Goal: Task Accomplishment & Management: Complete application form

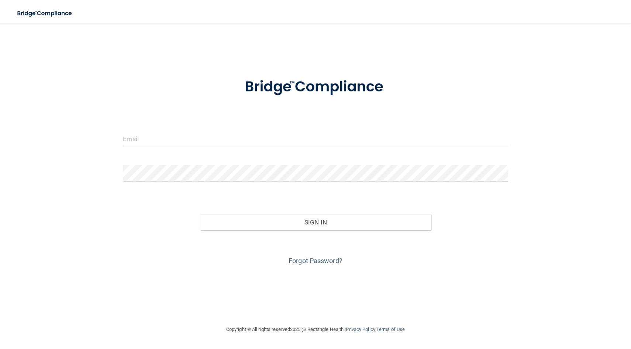
click at [190, 155] on form "Invalid email/password. You don't have permission to access that page. Sign In …" at bounding box center [315, 167] width 385 height 199
click at [190, 146] on input "email" at bounding box center [315, 139] width 385 height 17
type input "[PERSON_NAME][EMAIL_ADDRESS][DOMAIN_NAME]"
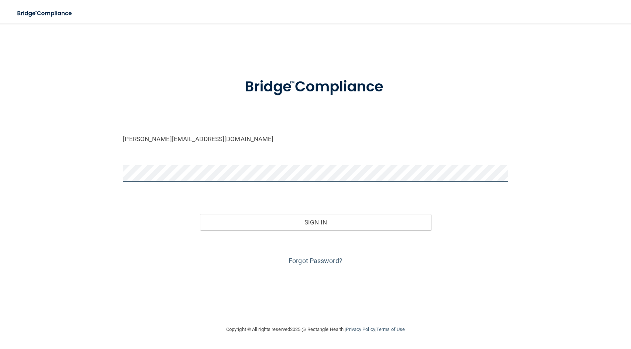
click at [200, 214] on button "Sign In" at bounding box center [315, 222] width 231 height 16
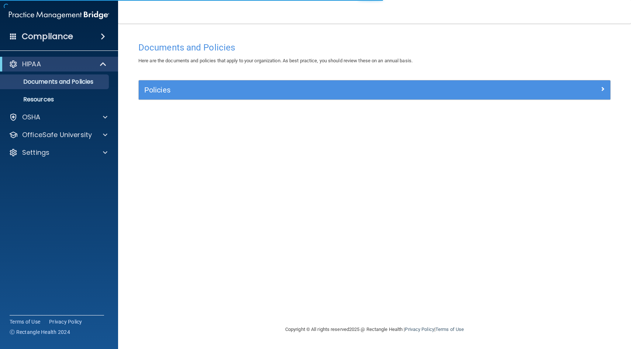
click at [162, 83] on div "Policies" at bounding box center [375, 89] width 472 height 19
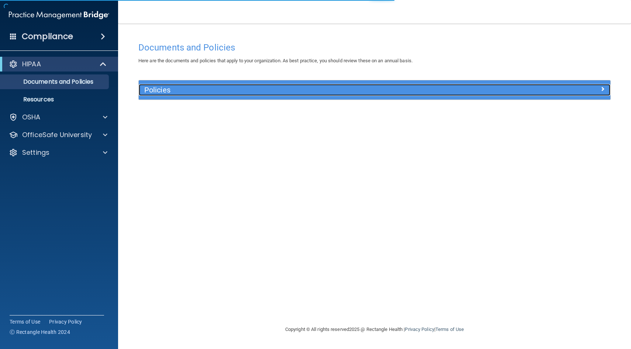
click at [166, 94] on h5 "Policies" at bounding box center [315, 90] width 343 height 8
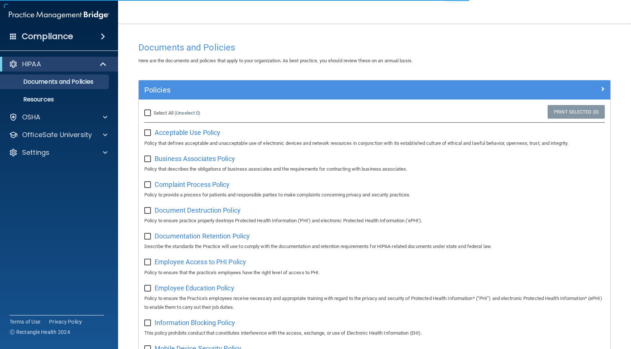
click at [19, 107] on div "HIPAA Documents and Policies Report an Incident Business Associates Emergency P…" at bounding box center [59, 110] width 118 height 112
click at [25, 104] on link "Resources" at bounding box center [51, 99] width 116 height 15
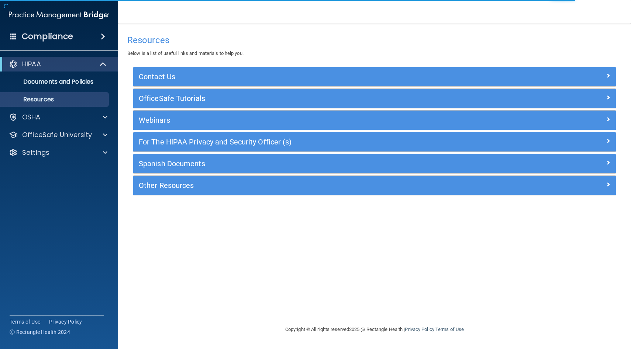
click at [101, 34] on span at bounding box center [103, 36] width 4 height 9
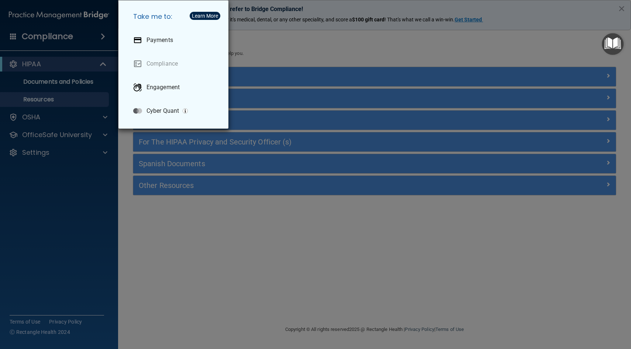
click at [568, 38] on div "Take me to: Payments Compliance Engagement Cyber Quant" at bounding box center [315, 174] width 631 height 349
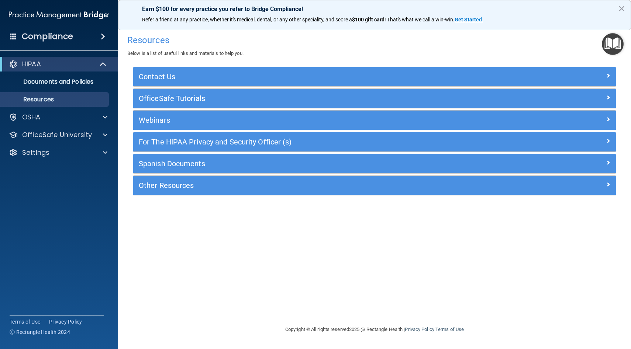
click at [573, 38] on h4 "Resources" at bounding box center [374, 40] width 494 height 10
click at [586, 37] on h4 "Resources" at bounding box center [374, 40] width 494 height 10
click at [604, 44] on img "Open Resource Center" at bounding box center [613, 44] width 22 height 22
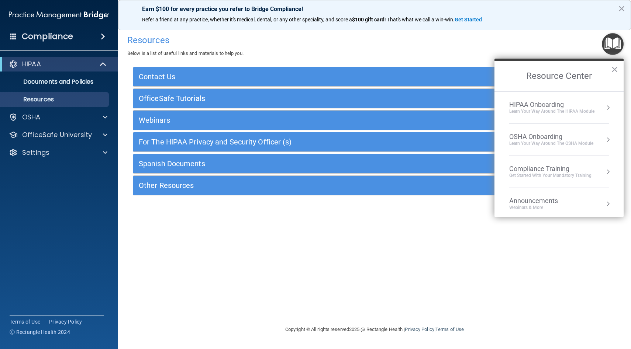
click at [540, 104] on div "HIPAA Onboarding" at bounding box center [551, 105] width 85 height 8
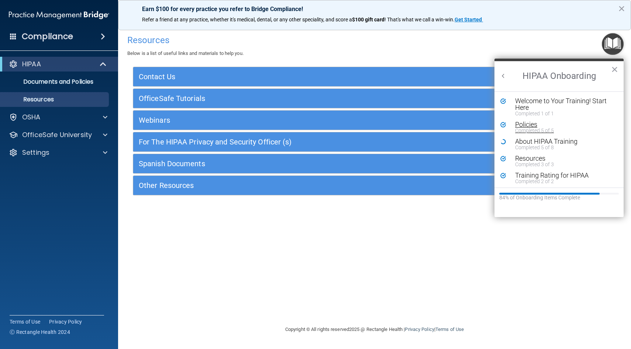
scroll to position [1, 0]
click at [526, 140] on div "About HIPAA Training" at bounding box center [564, 140] width 99 height 7
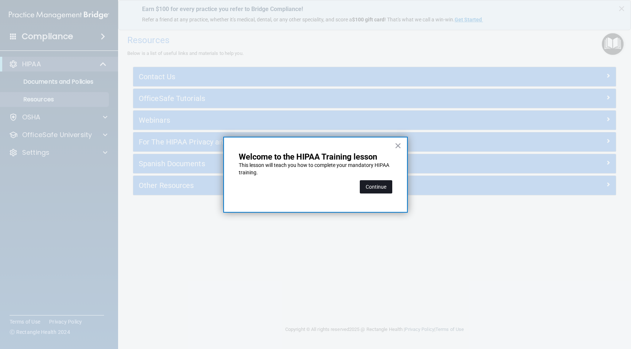
click at [391, 184] on button "Continue" at bounding box center [376, 186] width 32 height 13
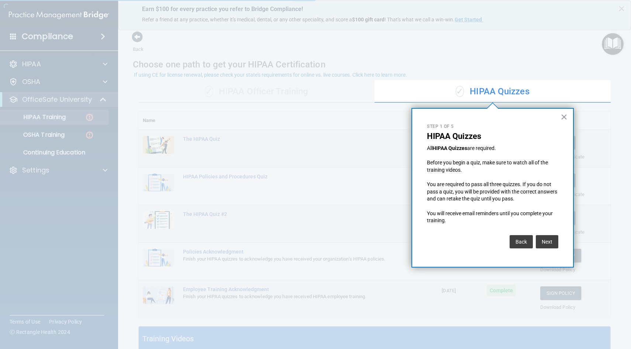
click at [79, 108] on div at bounding box center [187, 174] width 375 height 349
click at [509, 81] on div "✓ HIPAA Quizzes" at bounding box center [493, 92] width 236 height 22
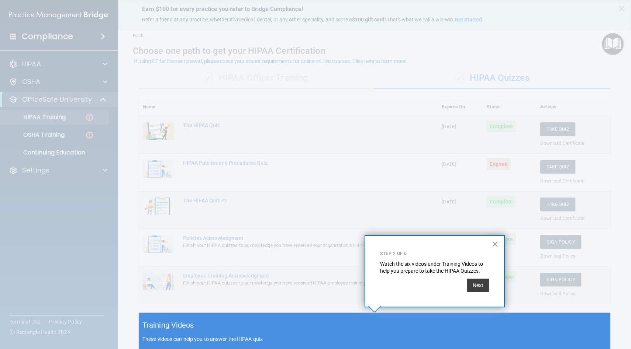
click at [513, 114] on div at bounding box center [375, 156] width 472 height 313
click at [487, 241] on div "× Step 2 of 6 Watch the six videos under Training Videos to help you prepare to…" at bounding box center [435, 271] width 140 height 72
click at [493, 243] on button "×" at bounding box center [495, 244] width 7 height 12
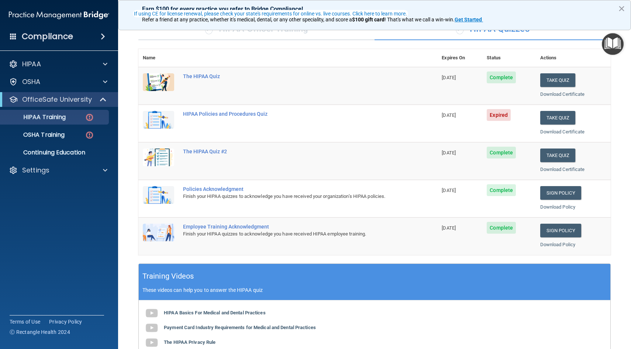
scroll to position [60, 0]
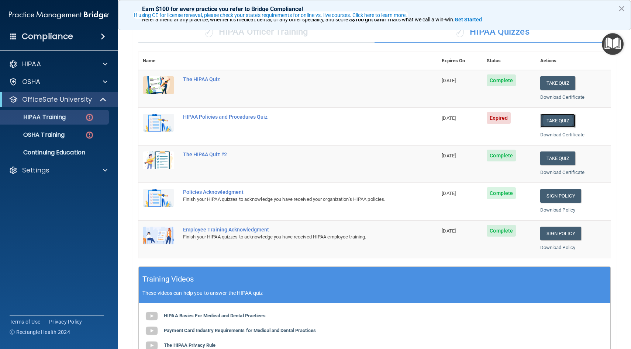
click at [559, 120] on button "Take Quiz" at bounding box center [557, 121] width 35 height 14
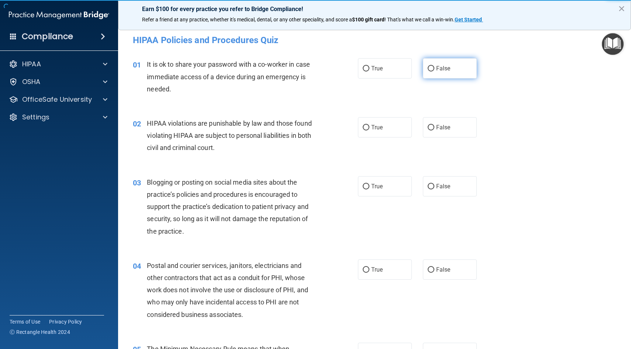
click at [449, 72] on span "False" at bounding box center [443, 68] width 14 height 7
click at [434, 72] on input "False" at bounding box center [431, 69] width 7 height 6
radio input "true"
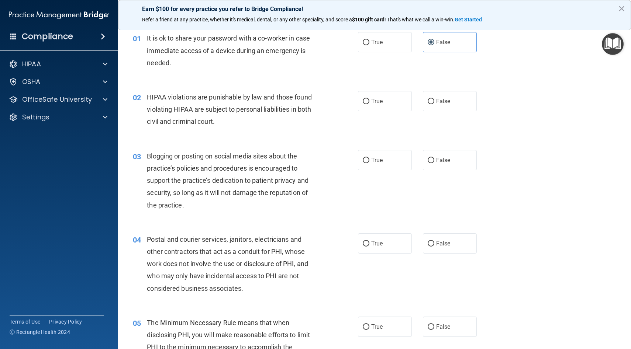
scroll to position [28, 0]
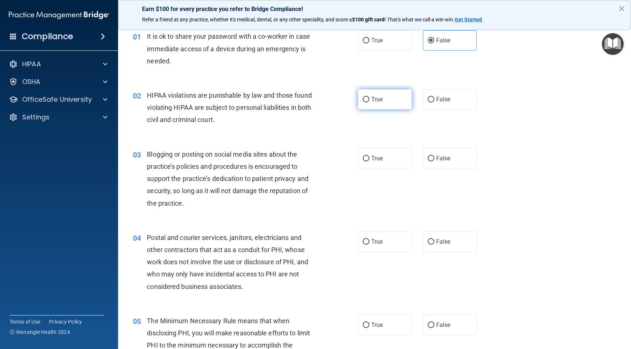
click at [392, 103] on label "True" at bounding box center [385, 99] width 54 height 20
click at [369, 103] on input "True" at bounding box center [366, 100] width 7 height 6
radio input "true"
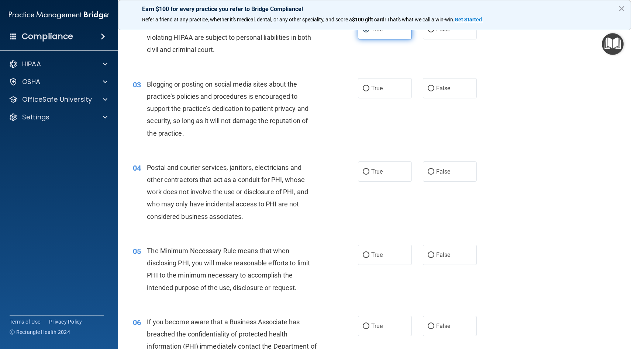
scroll to position [99, 0]
click at [439, 86] on span "False" at bounding box center [443, 87] width 14 height 7
click at [434, 86] on input "False" at bounding box center [431, 88] width 7 height 6
radio input "true"
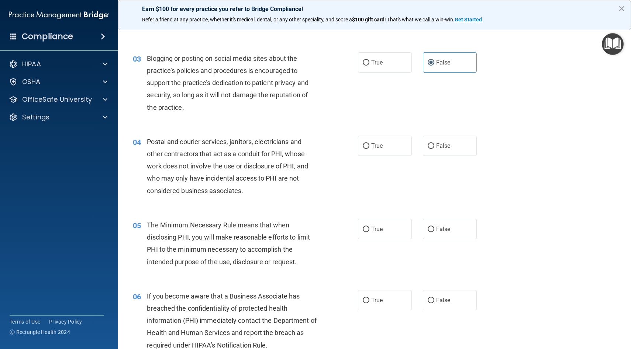
scroll to position [125, 0]
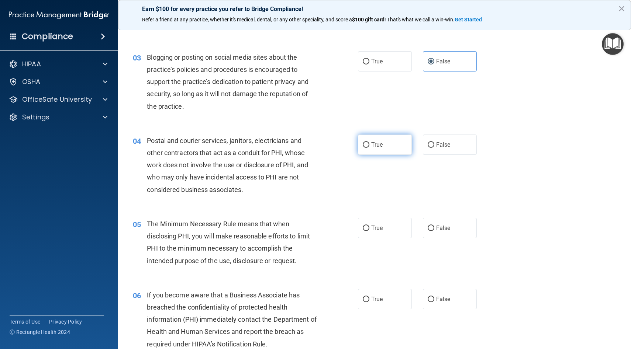
click at [402, 147] on label "True" at bounding box center [385, 145] width 54 height 20
click at [369, 147] on input "True" at bounding box center [366, 145] width 7 height 6
radio input "true"
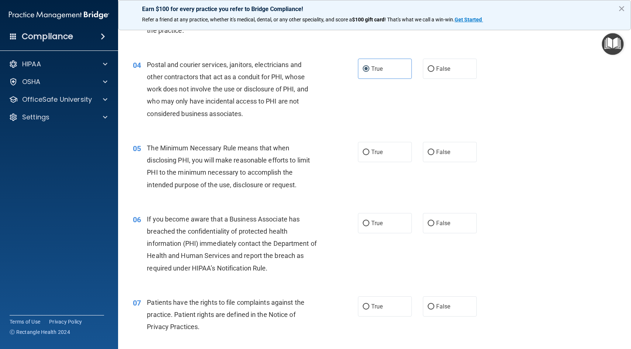
click at [392, 167] on div "05 The Minimum Necessary Rule means that when disclosing PHI, you will make rea…" at bounding box center [374, 168] width 494 height 71
click at [393, 152] on label "True" at bounding box center [385, 152] width 54 height 20
click at [369, 152] on input "True" at bounding box center [366, 153] width 7 height 6
radio input "true"
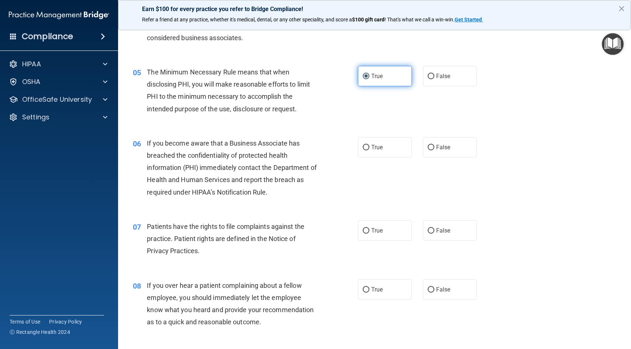
click at [393, 152] on label "True" at bounding box center [385, 147] width 54 height 20
click at [369, 151] on input "True" at bounding box center [366, 148] width 7 height 6
radio input "true"
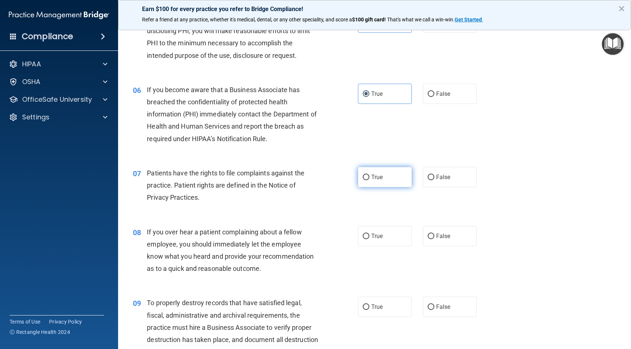
click at [385, 172] on label "True" at bounding box center [385, 177] width 54 height 20
click at [369, 175] on input "True" at bounding box center [366, 178] width 7 height 6
radio input "true"
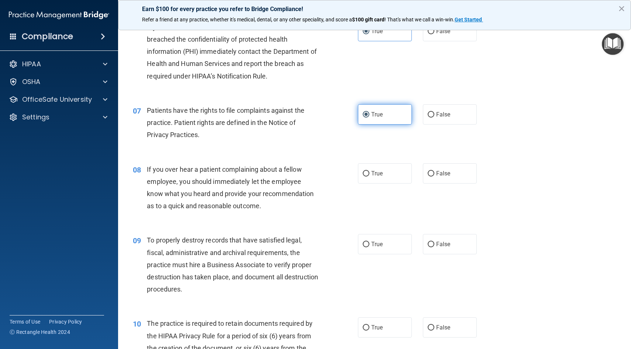
click at [385, 172] on label "True" at bounding box center [385, 173] width 54 height 20
click at [369, 172] on input "True" at bounding box center [366, 174] width 7 height 6
radio input "true"
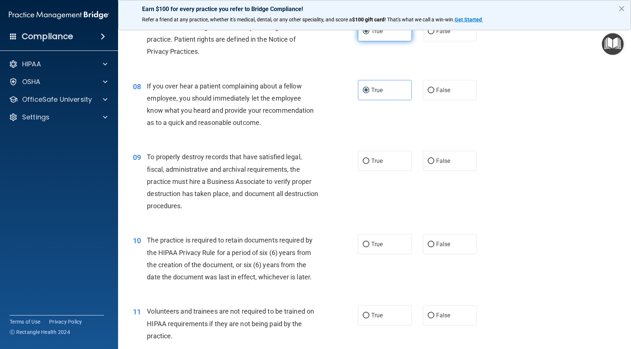
click at [385, 172] on div "09 To properly destroy records that have satisfied legal, fiscal, administrativ…" at bounding box center [374, 183] width 494 height 83
click at [387, 163] on label "True" at bounding box center [385, 161] width 54 height 20
click at [369, 163] on input "True" at bounding box center [366, 162] width 7 height 6
radio input "true"
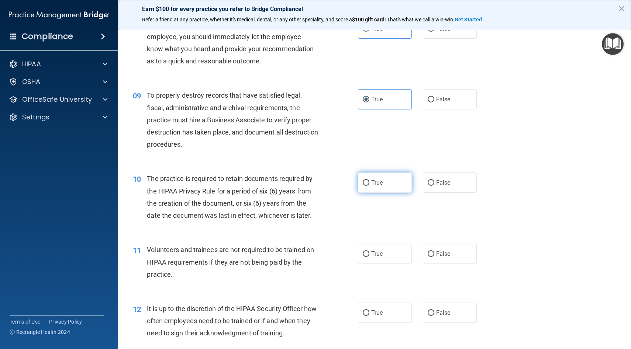
click at [382, 177] on label "True" at bounding box center [385, 183] width 54 height 20
click at [369, 180] on input "True" at bounding box center [366, 183] width 7 height 6
radio input "true"
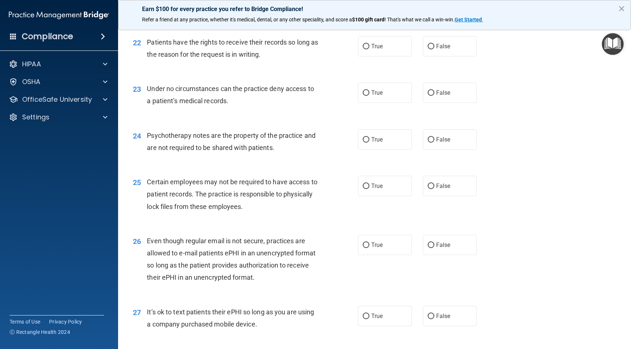
scroll to position [1651, 0]
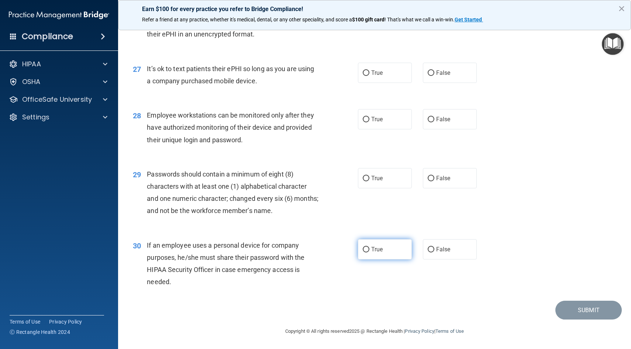
click at [369, 254] on label "True" at bounding box center [385, 249] width 54 height 20
click at [369, 253] on input "True" at bounding box center [366, 250] width 7 height 6
radio input "true"
click at [373, 181] on span "True" at bounding box center [376, 178] width 11 height 7
click at [369, 181] on input "True" at bounding box center [366, 179] width 7 height 6
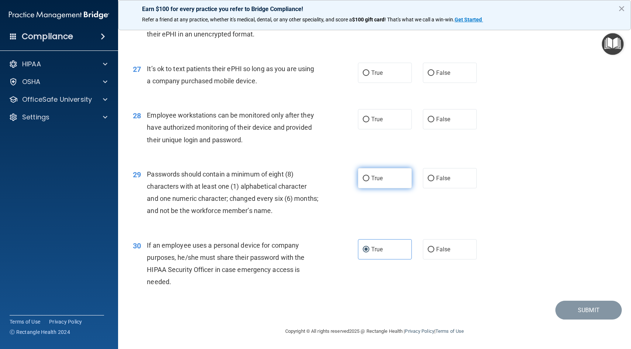
radio input "true"
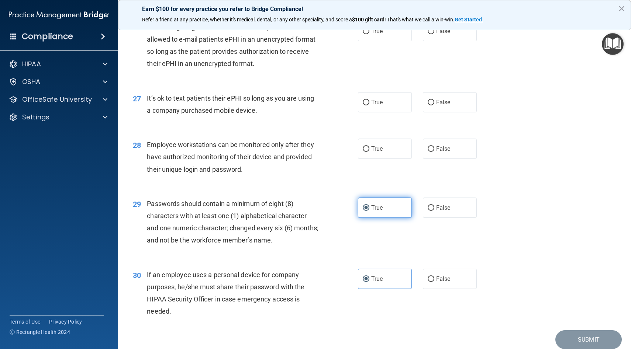
scroll to position [1620, 0]
click at [377, 151] on span "True" at bounding box center [376, 149] width 11 height 7
click at [369, 151] on input "True" at bounding box center [366, 150] width 7 height 6
radio input "true"
click at [379, 113] on label "True" at bounding box center [385, 103] width 54 height 20
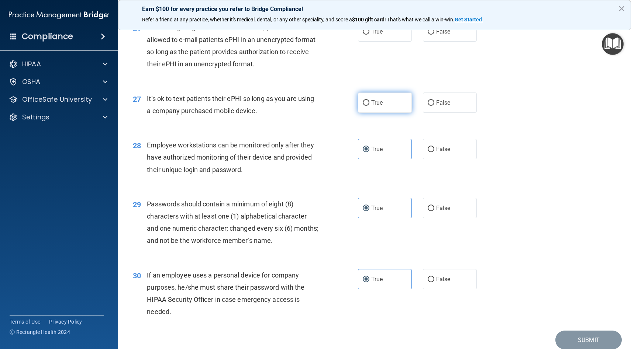
click at [369, 106] on input "True" at bounding box center [366, 103] width 7 height 6
radio input "true"
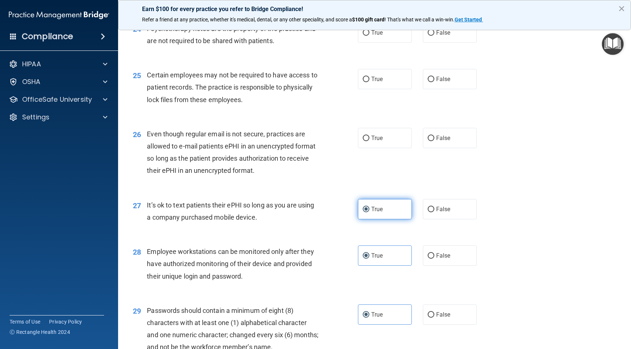
scroll to position [1488, 0]
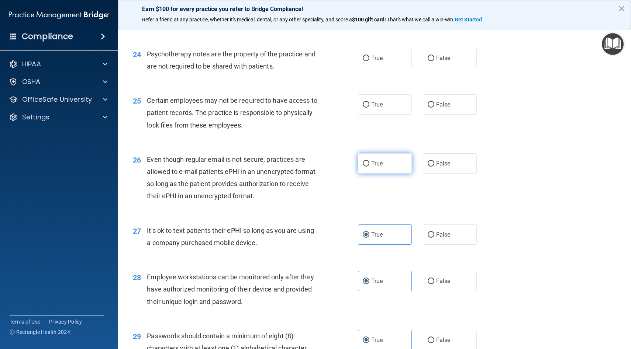
click at [375, 159] on label "True" at bounding box center [385, 164] width 54 height 20
click at [369, 161] on input "True" at bounding box center [366, 164] width 7 height 6
radio input "true"
click at [376, 105] on span "True" at bounding box center [376, 104] width 11 height 7
click at [369, 105] on input "True" at bounding box center [366, 105] width 7 height 6
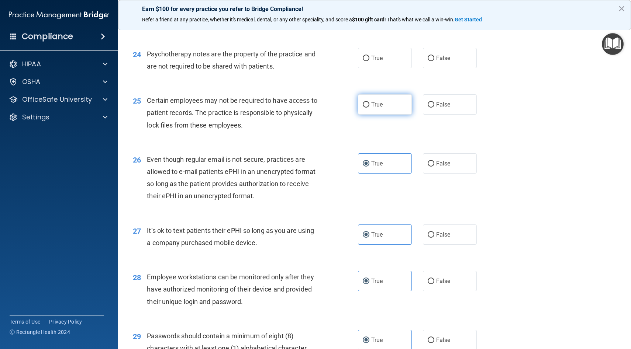
radio input "true"
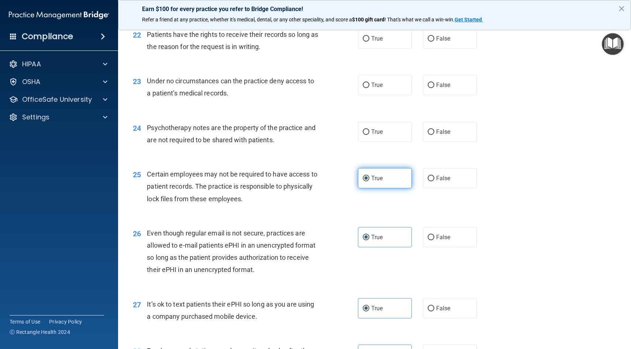
scroll to position [1407, 0]
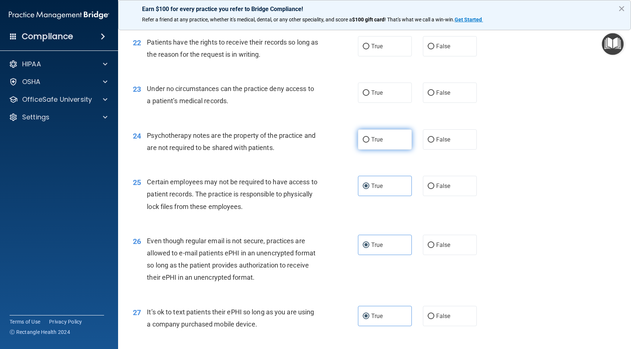
click at [373, 145] on label "True" at bounding box center [385, 140] width 54 height 20
click at [369, 143] on input "True" at bounding box center [366, 140] width 7 height 6
radio input "true"
click at [373, 86] on label "True" at bounding box center [385, 93] width 54 height 20
click at [369, 90] on input "True" at bounding box center [366, 93] width 7 height 6
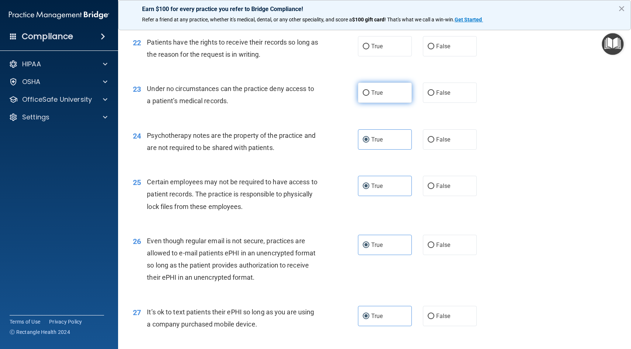
radio input "true"
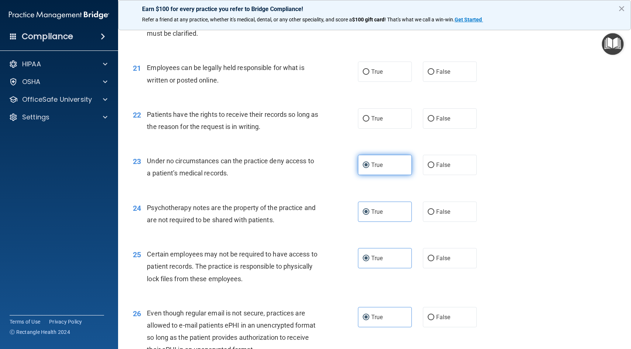
scroll to position [1320, 0]
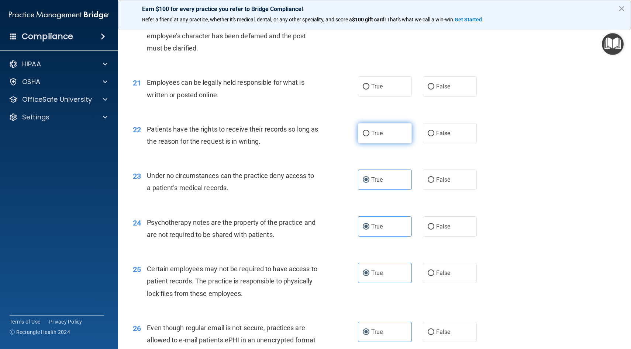
click at [374, 132] on span "True" at bounding box center [376, 133] width 11 height 7
click at [369, 132] on input "True" at bounding box center [366, 134] width 7 height 6
radio input "true"
click at [374, 91] on label "True" at bounding box center [385, 86] width 54 height 20
click at [369, 90] on input "True" at bounding box center [366, 87] width 7 height 6
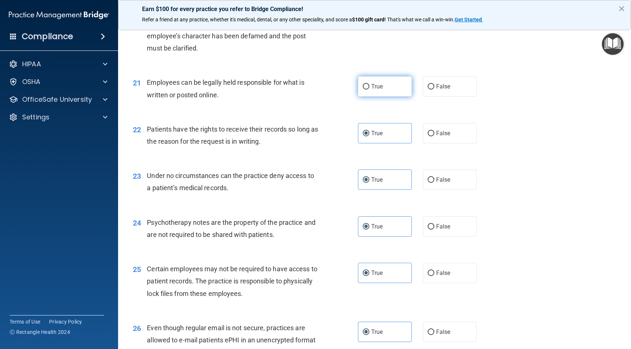
radio input "true"
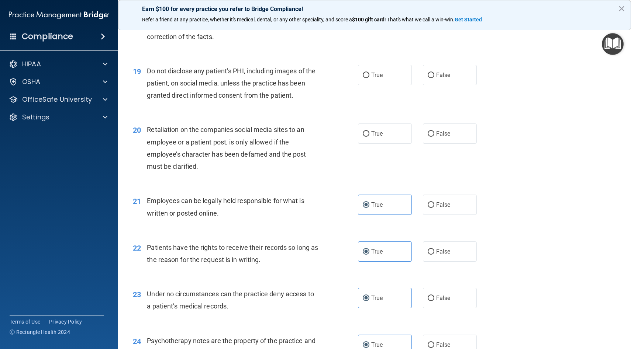
scroll to position [1201, 0]
drag, startPoint x: 375, startPoint y: 130, endPoint x: 375, endPoint y: 120, distance: 10.0
click at [375, 130] on span "True" at bounding box center [376, 133] width 11 height 7
click at [369, 131] on input "True" at bounding box center [366, 134] width 7 height 6
radio input "true"
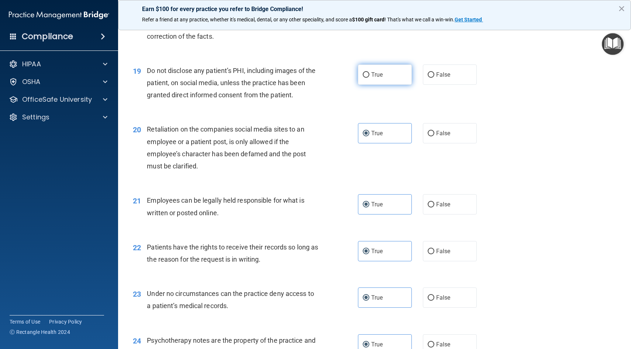
click at [375, 78] on label "True" at bounding box center [385, 75] width 54 height 20
click at [369, 78] on input "True" at bounding box center [366, 75] width 7 height 6
radio input "true"
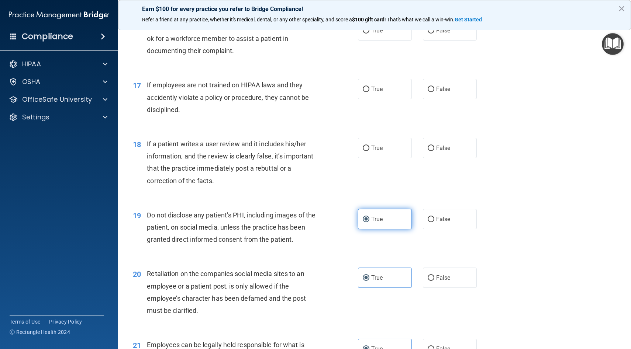
scroll to position [1032, 0]
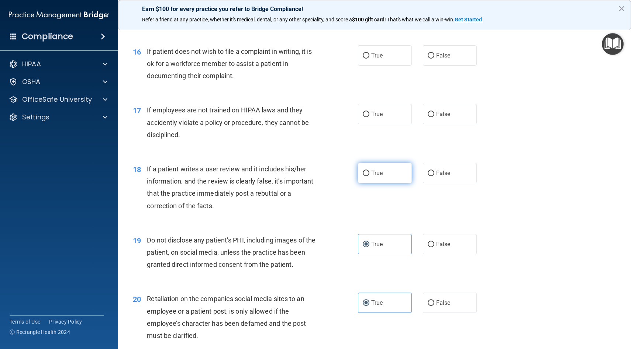
click at [370, 168] on label "True" at bounding box center [385, 173] width 54 height 20
click at [369, 171] on input "True" at bounding box center [366, 174] width 7 height 6
radio input "true"
click at [370, 127] on div "17 If employees are not trained on HIPAA laws and they accidently violate a pol…" at bounding box center [374, 124] width 494 height 59
click at [370, 124] on label "True" at bounding box center [385, 114] width 54 height 20
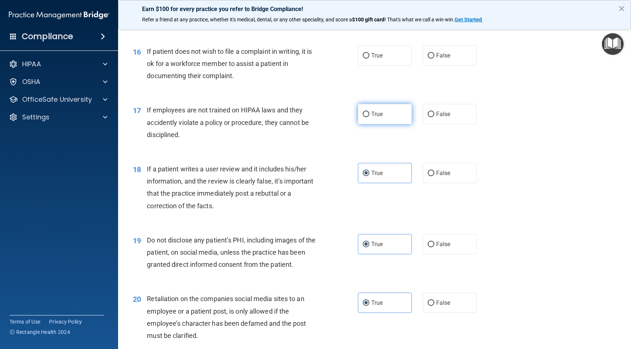
click at [369, 117] on input "True" at bounding box center [366, 115] width 7 height 6
radio input "true"
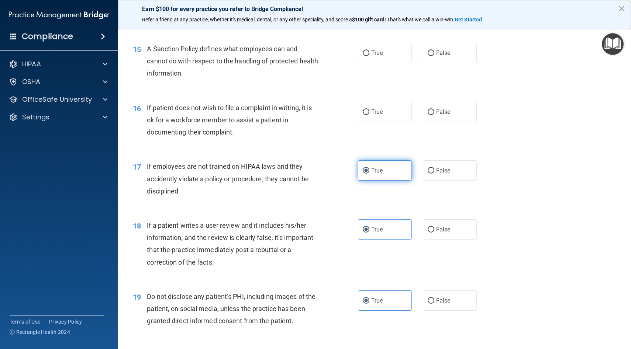
scroll to position [961, 0]
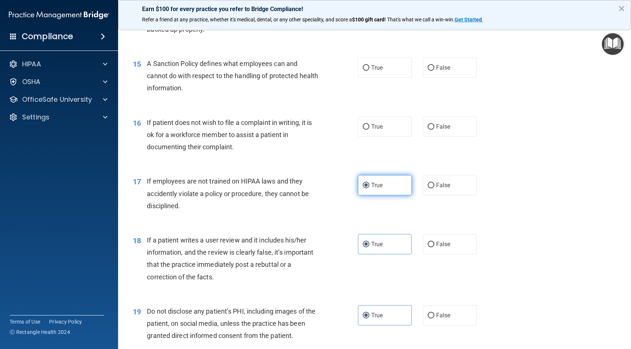
click at [370, 124] on label "True" at bounding box center [385, 127] width 54 height 20
click at [369, 124] on input "True" at bounding box center [366, 127] width 7 height 6
radio input "true"
click at [374, 81] on div "15 A Sanction Policy defines what employees can and cannot do with respect to t…" at bounding box center [374, 77] width 494 height 59
click at [378, 69] on span "True" at bounding box center [376, 67] width 11 height 7
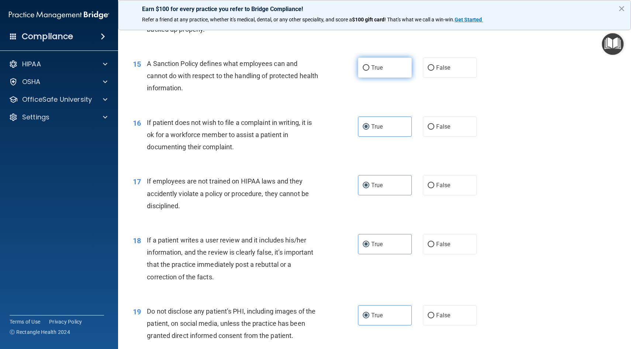
click at [369, 69] on input "True" at bounding box center [366, 68] width 7 height 6
radio input "true"
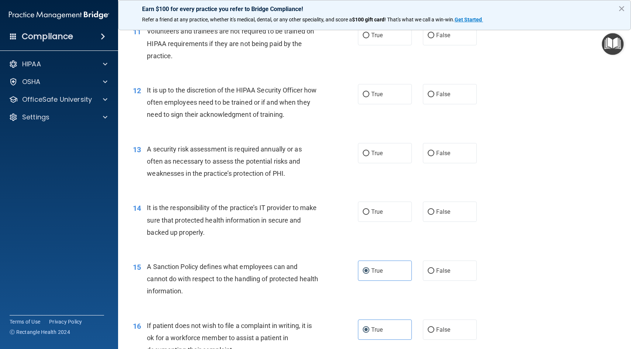
scroll to position [755, 0]
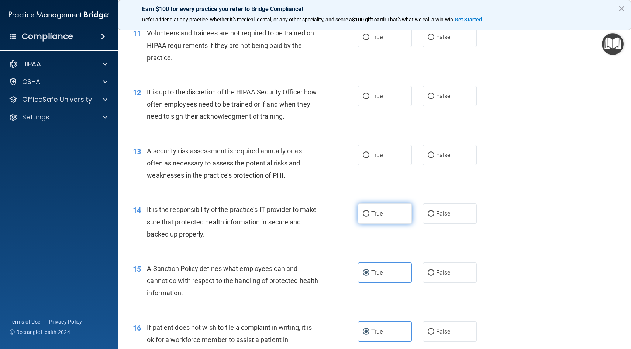
click at [368, 214] on input "True" at bounding box center [366, 214] width 7 height 6
radio input "true"
click at [370, 156] on label "True" at bounding box center [385, 155] width 54 height 20
click at [369, 156] on input "True" at bounding box center [366, 156] width 7 height 6
radio input "true"
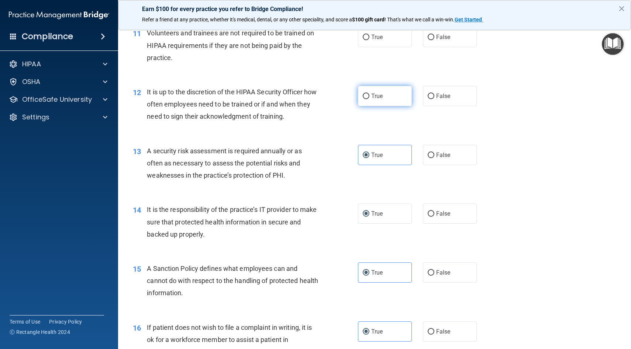
click at [372, 91] on label "True" at bounding box center [385, 96] width 54 height 20
click at [369, 94] on input "True" at bounding box center [366, 97] width 7 height 6
radio input "true"
click at [377, 44] on label "True" at bounding box center [385, 37] width 54 height 20
click at [369, 40] on input "True" at bounding box center [366, 38] width 7 height 6
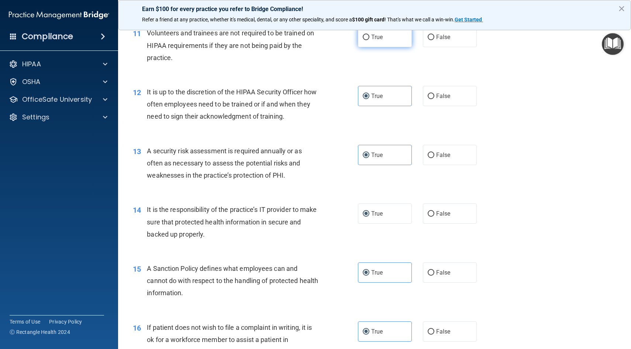
radio input "true"
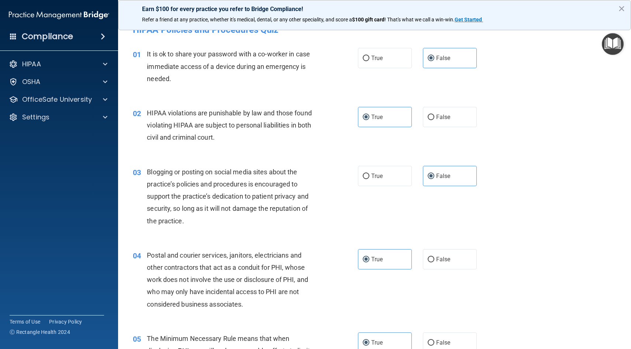
scroll to position [0, 0]
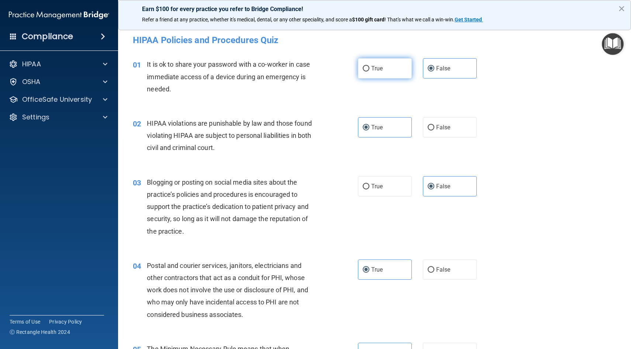
click at [400, 75] on label "True" at bounding box center [385, 68] width 54 height 20
click at [369, 72] on input "True" at bounding box center [366, 69] width 7 height 6
radio input "true"
radio input "false"
click at [399, 179] on label "True" at bounding box center [385, 186] width 54 height 20
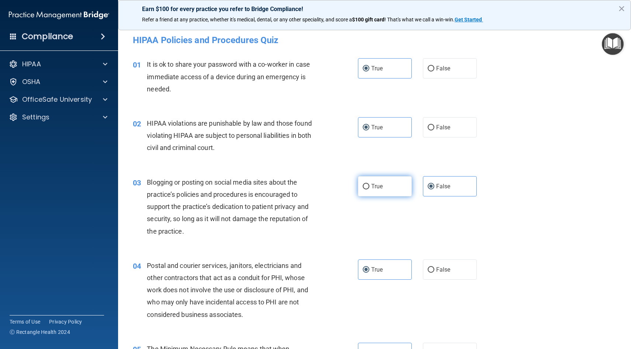
click at [369, 184] on input "True" at bounding box center [366, 187] width 7 height 6
radio input "true"
radio input "false"
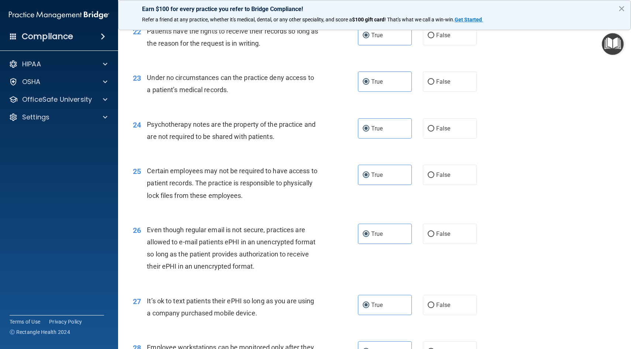
scroll to position [1651, 0]
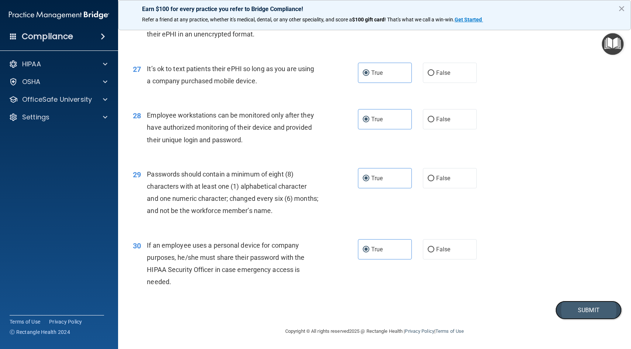
click at [569, 312] on button "Submit" at bounding box center [588, 310] width 66 height 19
click at [601, 310] on button "Submit" at bounding box center [588, 310] width 66 height 19
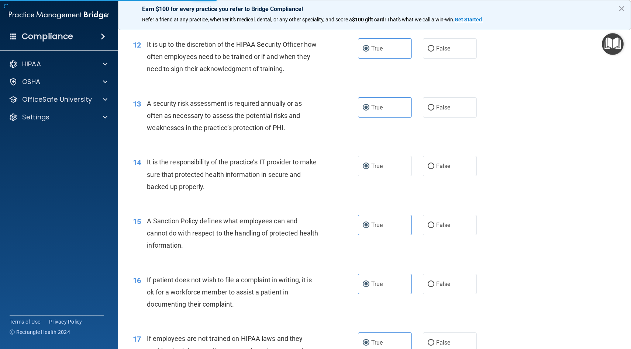
scroll to position [801, 0]
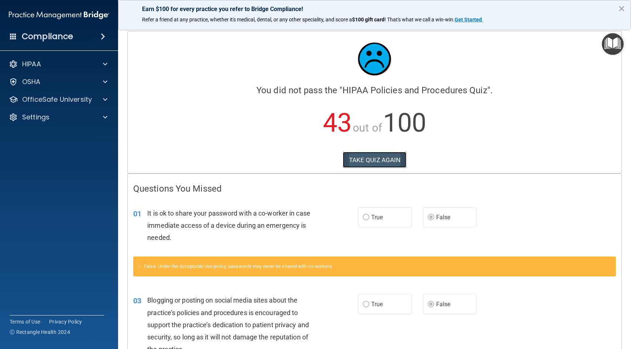
click at [390, 160] on button "TAKE QUIZ AGAIN" at bounding box center [375, 160] width 64 height 16
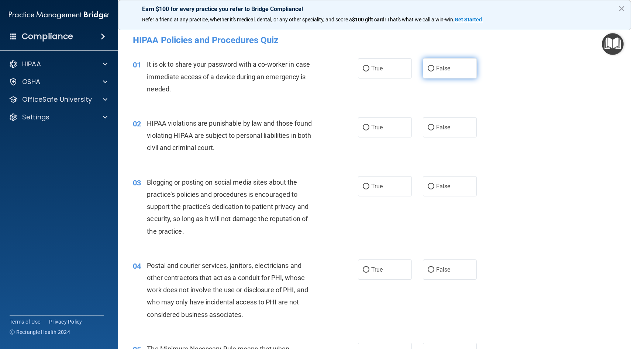
click at [437, 76] on label "False" at bounding box center [450, 68] width 54 height 20
click at [434, 72] on input "False" at bounding box center [431, 69] width 7 height 6
radio input "true"
click at [389, 130] on label "True" at bounding box center [385, 127] width 54 height 20
click at [369, 130] on input "True" at bounding box center [366, 128] width 7 height 6
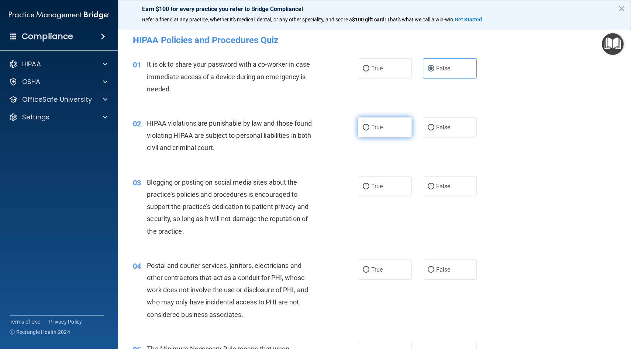
radio input "true"
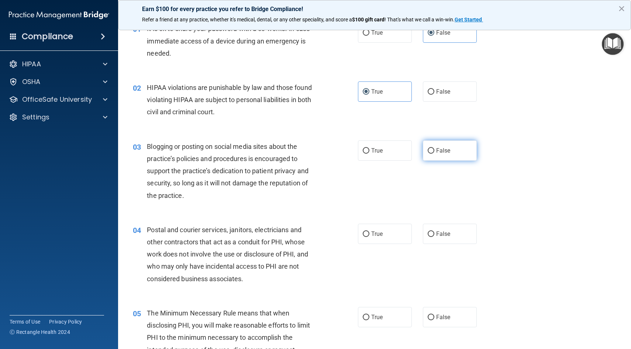
click at [434, 152] on input "False" at bounding box center [431, 151] width 7 height 6
radio input "true"
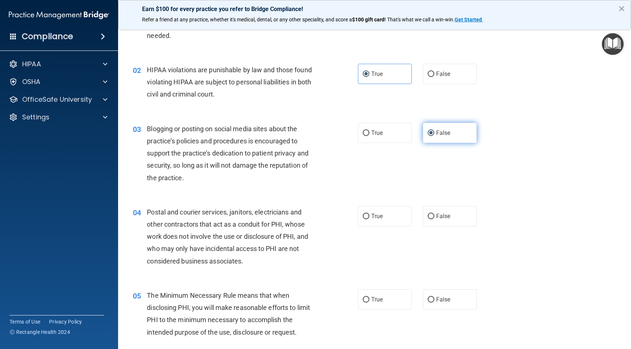
scroll to position [58, 0]
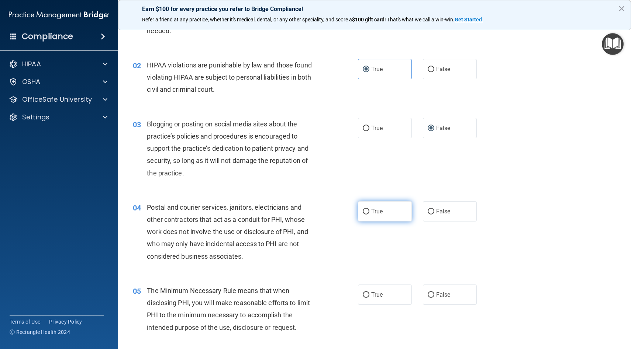
click at [392, 212] on label "True" at bounding box center [385, 211] width 54 height 20
click at [369, 212] on input "True" at bounding box center [366, 212] width 7 height 6
radio input "true"
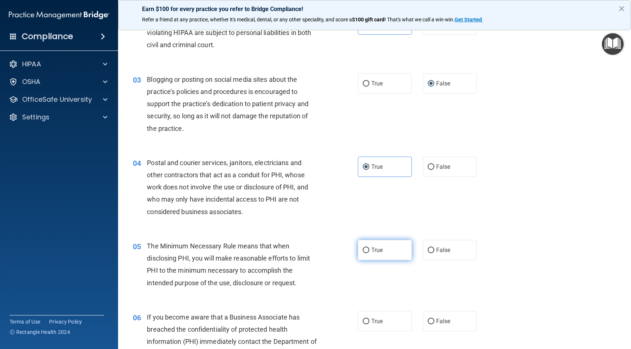
click at [381, 256] on label "True" at bounding box center [385, 250] width 54 height 20
click at [369, 254] on input "True" at bounding box center [366, 251] width 7 height 6
radio input "true"
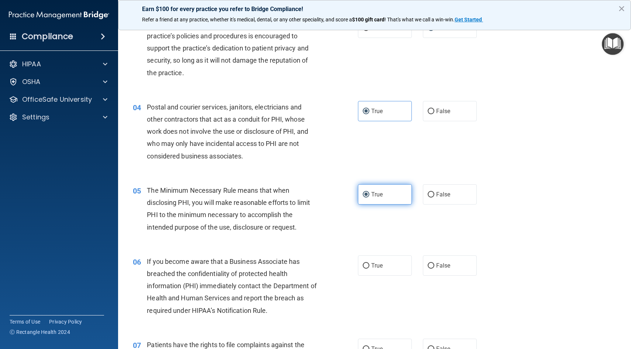
scroll to position [159, 0]
click at [437, 261] on label "False" at bounding box center [450, 265] width 54 height 20
click at [434, 263] on input "False" at bounding box center [431, 266] width 7 height 6
radio input "true"
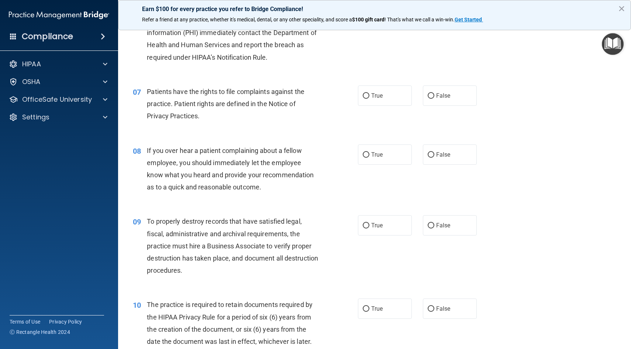
scroll to position [413, 0]
click at [397, 92] on label "True" at bounding box center [385, 95] width 54 height 20
click at [369, 92] on input "True" at bounding box center [366, 95] width 7 height 6
radio input "true"
click at [436, 154] on span "False" at bounding box center [443, 153] width 14 height 7
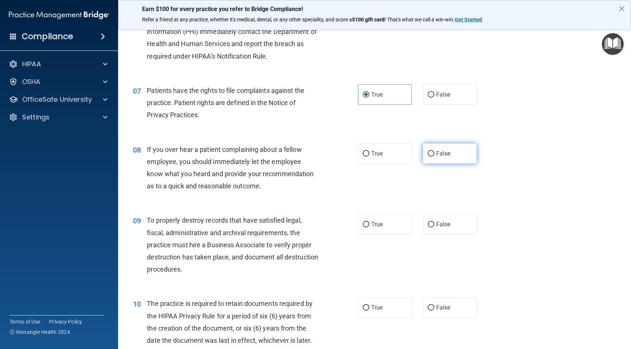
click at [434, 154] on input "False" at bounding box center [431, 154] width 7 height 6
radio input "true"
click at [435, 225] on label "False" at bounding box center [450, 224] width 54 height 20
click at [434, 225] on input "False" at bounding box center [431, 225] width 7 height 6
radio input "true"
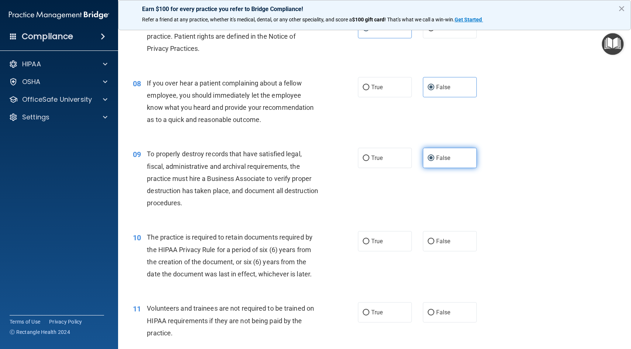
scroll to position [480, 0]
click at [439, 239] on span "False" at bounding box center [443, 241] width 14 height 7
click at [434, 239] on input "False" at bounding box center [431, 242] width 7 height 6
radio input "true"
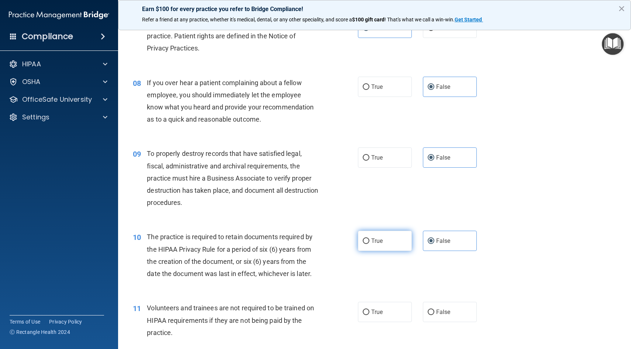
click at [389, 236] on label "True" at bounding box center [385, 241] width 54 height 20
click at [369, 239] on input "True" at bounding box center [366, 242] width 7 height 6
radio input "true"
click at [436, 241] on span "False" at bounding box center [443, 241] width 14 height 7
click at [434, 241] on input "False" at bounding box center [431, 242] width 7 height 6
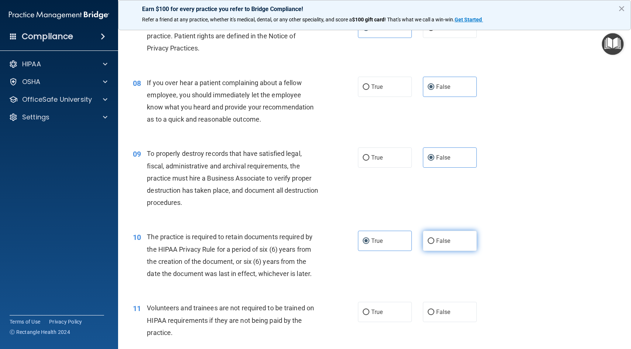
radio input "true"
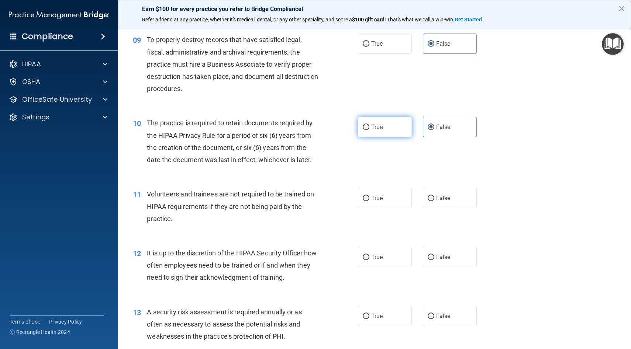
click at [386, 132] on label "True" at bounding box center [385, 127] width 54 height 20
click at [369, 130] on input "True" at bounding box center [366, 128] width 7 height 6
radio input "true"
radio input "false"
click at [435, 196] on label "False" at bounding box center [450, 198] width 54 height 20
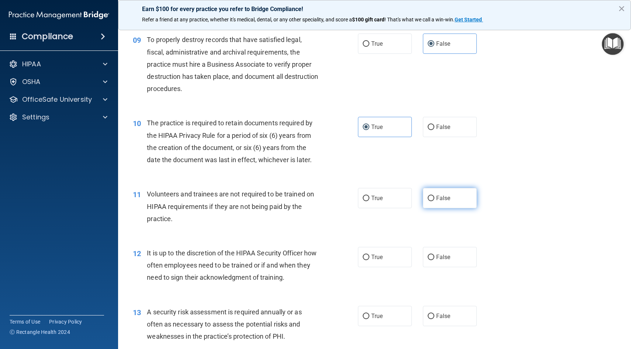
click at [434, 196] on input "False" at bounding box center [431, 199] width 7 height 6
radio input "true"
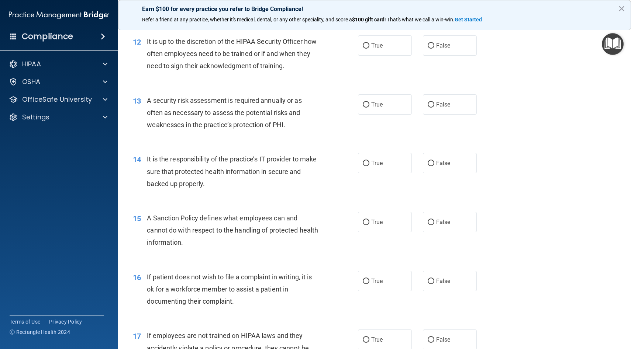
scroll to position [808, 0]
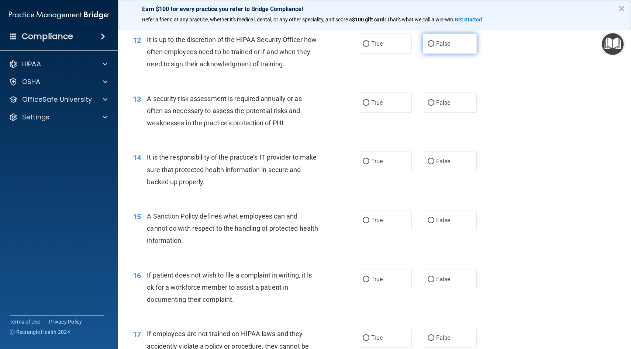
click at [440, 39] on label "False" at bounding box center [450, 44] width 54 height 20
click at [434, 41] on input "False" at bounding box center [431, 44] width 7 height 6
radio input "true"
click at [392, 102] on label "True" at bounding box center [385, 103] width 54 height 20
click at [369, 102] on input "True" at bounding box center [366, 103] width 7 height 6
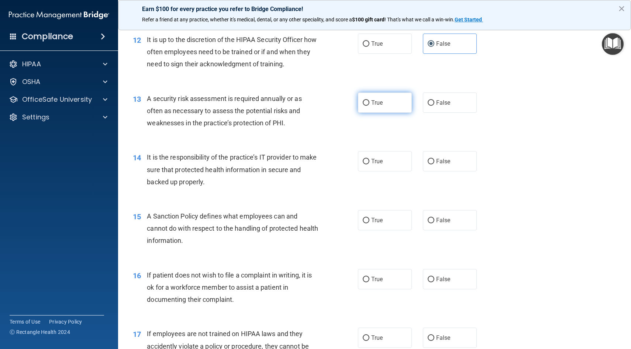
radio input "true"
click at [429, 162] on input "False" at bounding box center [431, 162] width 7 height 6
radio input "true"
click at [440, 214] on label "False" at bounding box center [450, 220] width 54 height 20
click at [434, 218] on input "False" at bounding box center [431, 221] width 7 height 6
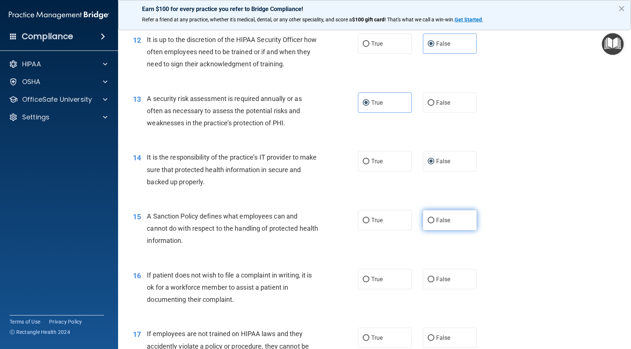
radio input "true"
click at [375, 285] on label "True" at bounding box center [385, 279] width 54 height 20
click at [369, 283] on input "True" at bounding box center [366, 280] width 7 height 6
radio input "true"
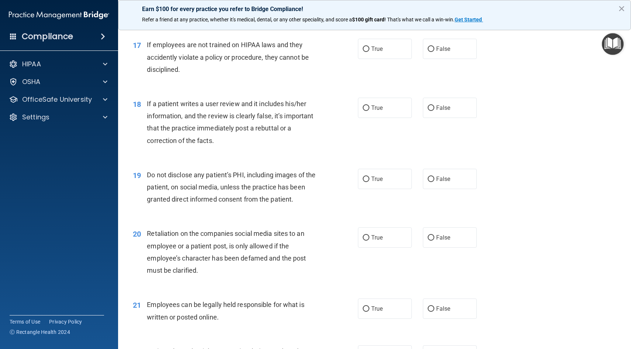
scroll to position [1095, 0]
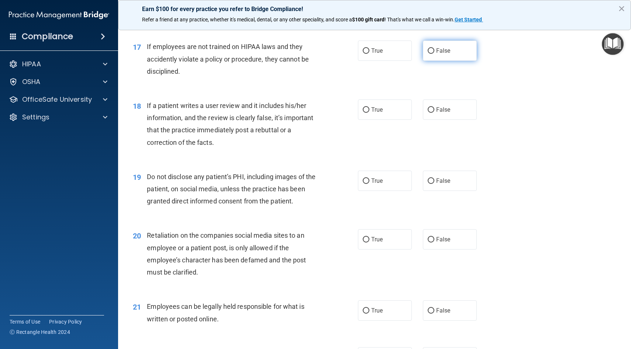
click at [436, 59] on label "False" at bounding box center [450, 51] width 54 height 20
click at [434, 54] on input "False" at bounding box center [431, 51] width 7 height 6
radio input "true"
click at [437, 108] on span "False" at bounding box center [443, 109] width 14 height 7
click at [434, 108] on input "False" at bounding box center [431, 110] width 7 height 6
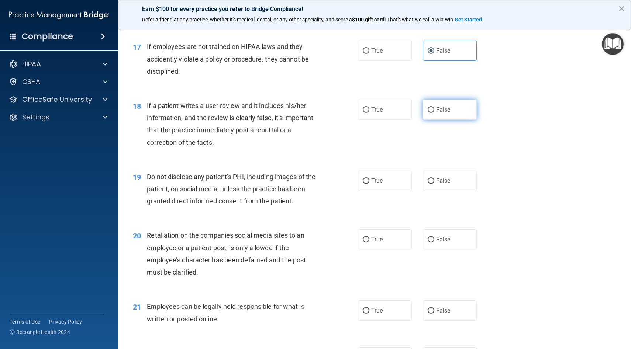
radio input "true"
click at [390, 180] on label "True" at bounding box center [385, 181] width 54 height 20
click at [369, 180] on input "True" at bounding box center [366, 182] width 7 height 6
radio input "true"
click at [435, 248] on label "False" at bounding box center [450, 240] width 54 height 20
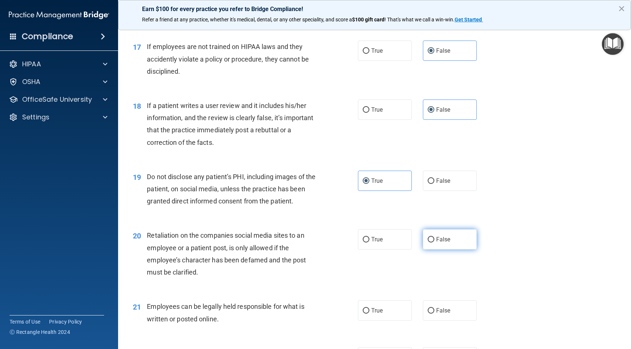
click at [434, 243] on input "False" at bounding box center [431, 240] width 7 height 6
radio input "true"
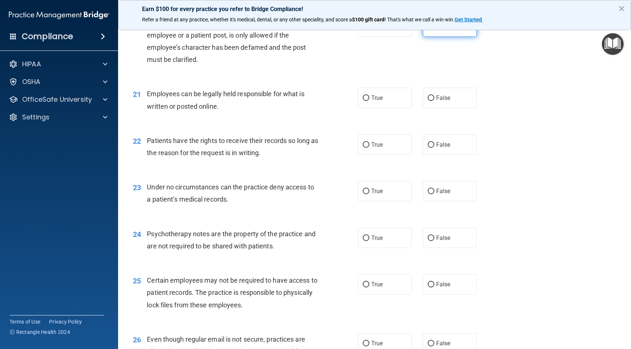
scroll to position [1310, 0]
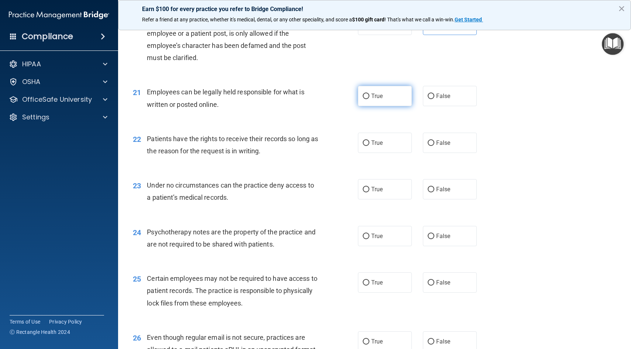
click at [385, 96] on label "True" at bounding box center [385, 96] width 54 height 20
click at [369, 96] on input "True" at bounding box center [366, 97] width 7 height 6
radio input "true"
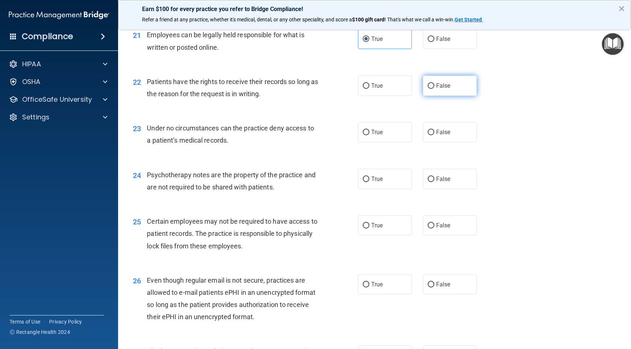
scroll to position [1369, 0]
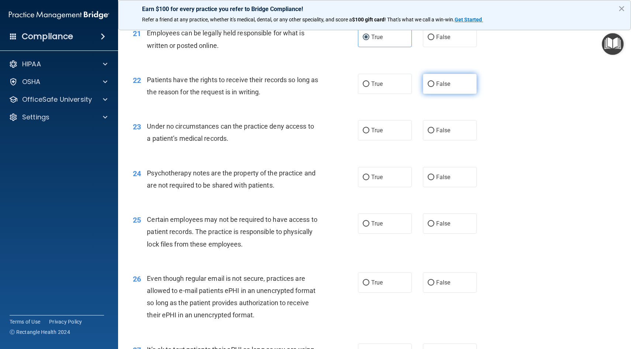
click at [444, 88] on label "False" at bounding box center [450, 84] width 54 height 20
click at [434, 87] on input "False" at bounding box center [431, 85] width 7 height 6
radio input "true"
click at [444, 130] on span "False" at bounding box center [443, 130] width 14 height 7
click at [434, 130] on input "False" at bounding box center [431, 131] width 7 height 6
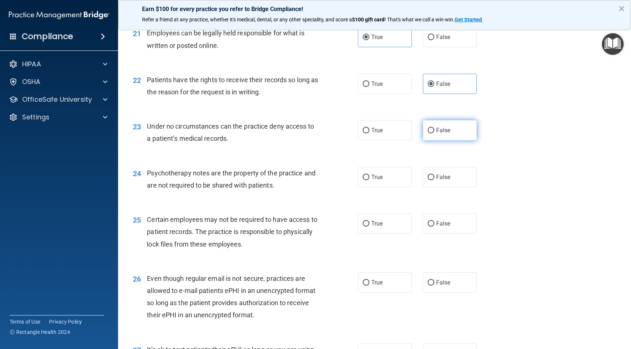
radio input "true"
click at [379, 181] on label "True" at bounding box center [385, 177] width 54 height 20
click at [369, 180] on input "True" at bounding box center [366, 178] width 7 height 6
radio input "true"
click at [376, 227] on span "True" at bounding box center [376, 223] width 11 height 7
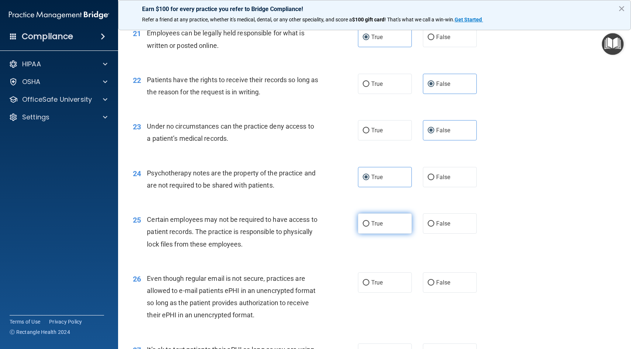
click at [369, 227] on input "True" at bounding box center [366, 224] width 7 height 6
radio input "true"
click at [377, 279] on span "True" at bounding box center [376, 282] width 11 height 7
click at [369, 280] on input "True" at bounding box center [366, 283] width 7 height 6
radio input "true"
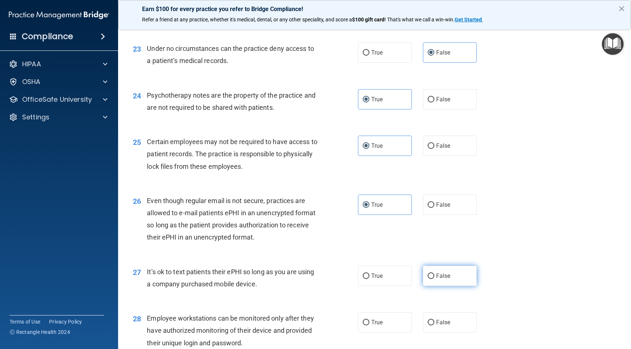
click at [438, 279] on span "False" at bounding box center [443, 276] width 14 height 7
click at [434, 279] on input "False" at bounding box center [431, 277] width 7 height 6
radio input "true"
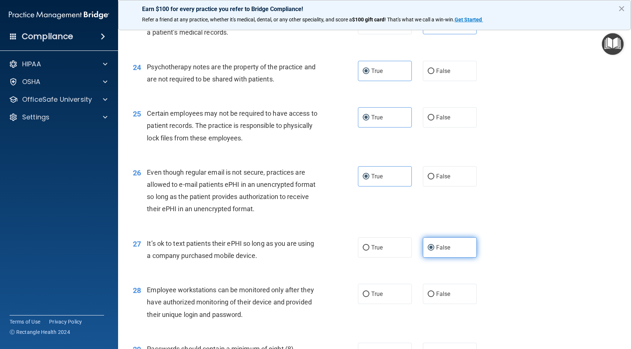
scroll to position [1478, 0]
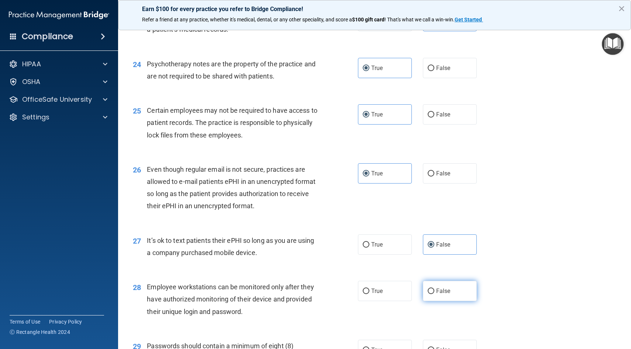
click at [441, 297] on label "False" at bounding box center [450, 291] width 54 height 20
click at [434, 294] on input "False" at bounding box center [431, 292] width 7 height 6
radio input "true"
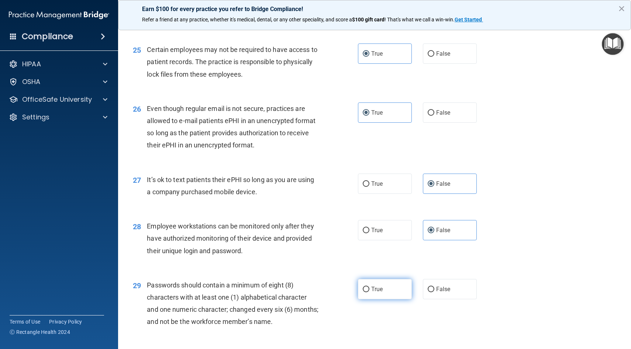
click at [393, 296] on label "True" at bounding box center [385, 289] width 54 height 20
click at [369, 293] on input "True" at bounding box center [366, 290] width 7 height 6
radio input "true"
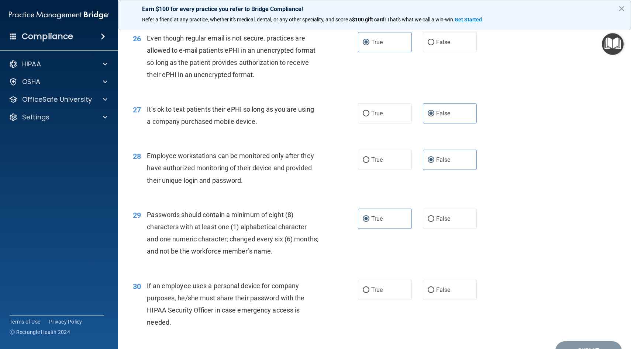
scroll to position [1618, 0]
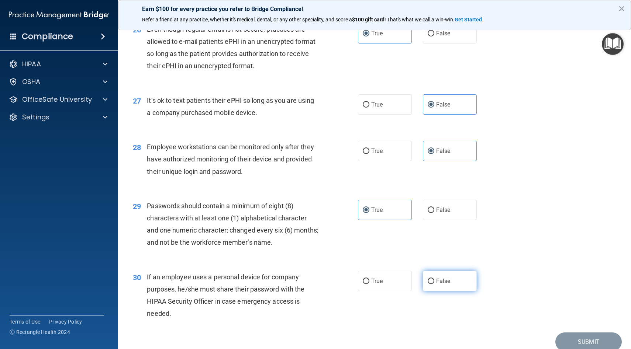
click at [437, 289] on label "False" at bounding box center [450, 281] width 54 height 20
click at [434, 285] on input "False" at bounding box center [431, 282] width 7 height 6
radio input "true"
click at [574, 342] on button "Submit" at bounding box center [588, 342] width 66 height 19
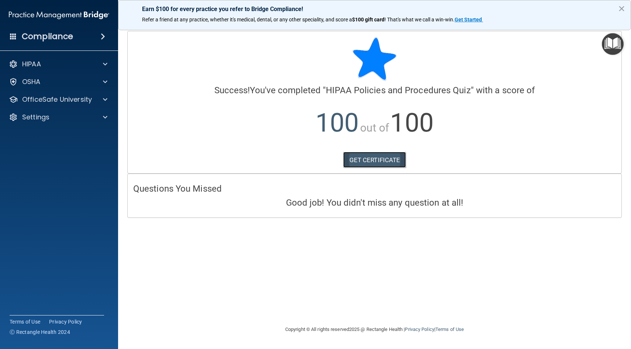
click at [359, 165] on link "GET CERTIFICATE" at bounding box center [374, 160] width 63 height 16
click at [631, 47] on main "Calculating your score.... Success! You've completed " HIPAA Policies and Proce…" at bounding box center [374, 187] width 513 height 326
click at [619, 47] on img "Open Resource Center" at bounding box center [613, 44] width 22 height 22
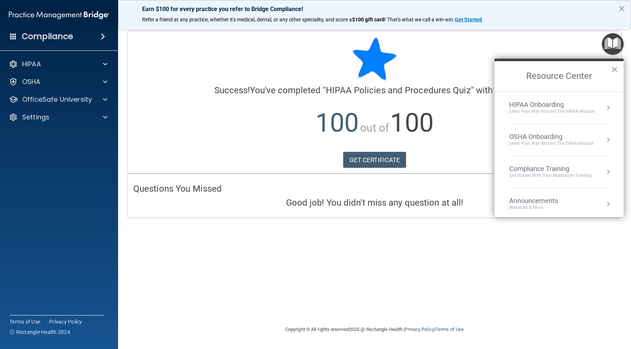
click at [565, 108] on div "HIPAA Onboarding" at bounding box center [551, 105] width 85 height 8
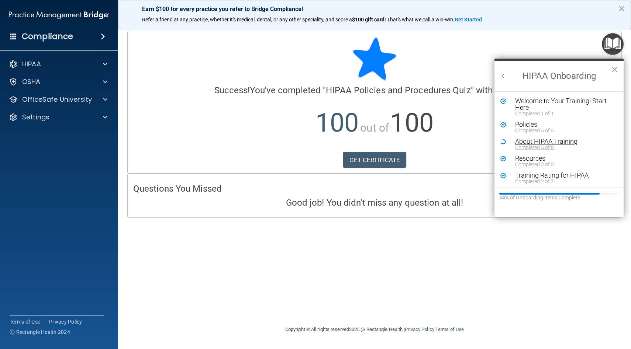
scroll to position [1, 0]
click at [509, 72] on h2 "HIPAA Onboarding" at bounding box center [558, 76] width 129 height 30
click at [507, 74] on button "Back to Resource Center Home" at bounding box center [503, 75] width 7 height 7
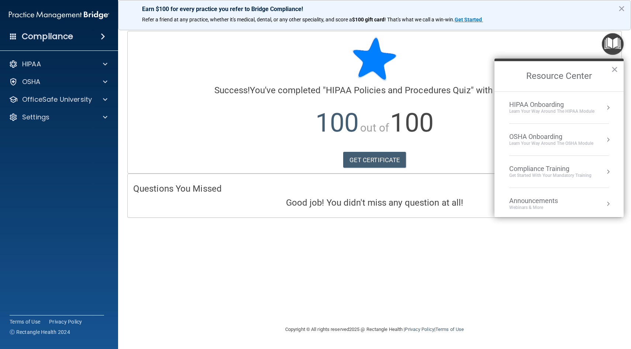
click at [526, 138] on div "OSHA Onboarding" at bounding box center [551, 137] width 84 height 8
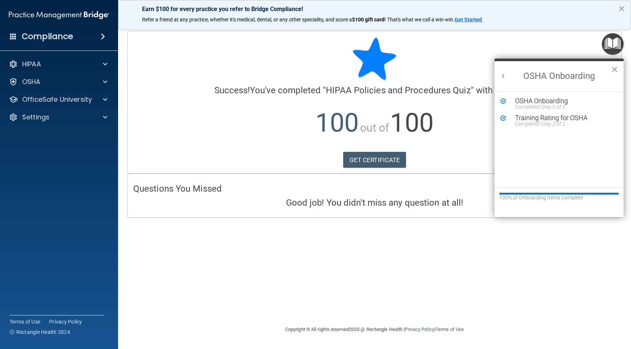
click at [501, 77] on button "Back to Resource Center Home" at bounding box center [503, 75] width 7 height 7
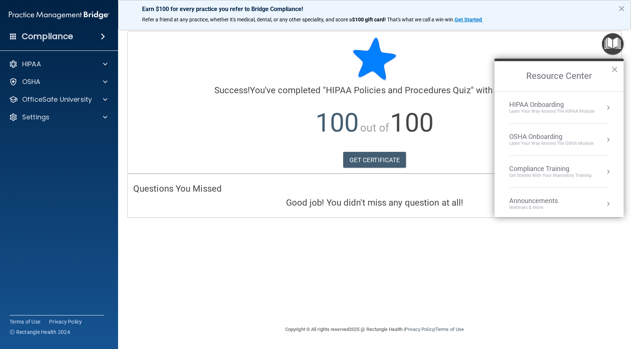
click at [532, 172] on div "Compliance Training" at bounding box center [550, 169] width 82 height 8
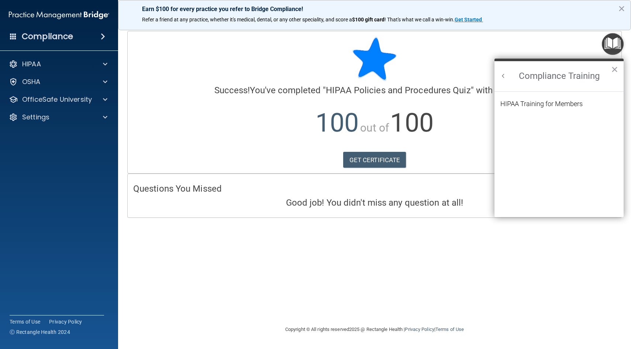
click at [501, 72] on h2 "Compliance Training" at bounding box center [558, 76] width 129 height 30
click at [503, 78] on button "Back to Resource Center Home" at bounding box center [503, 75] width 7 height 7
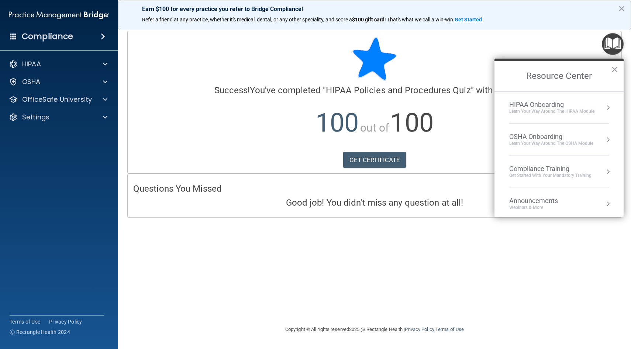
click at [524, 111] on div "Learn Your Way around the HIPAA module" at bounding box center [551, 111] width 85 height 6
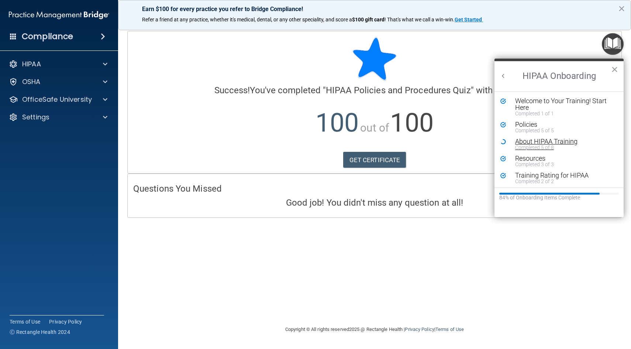
click at [524, 141] on div "About HIPAA Training" at bounding box center [564, 141] width 99 height 7
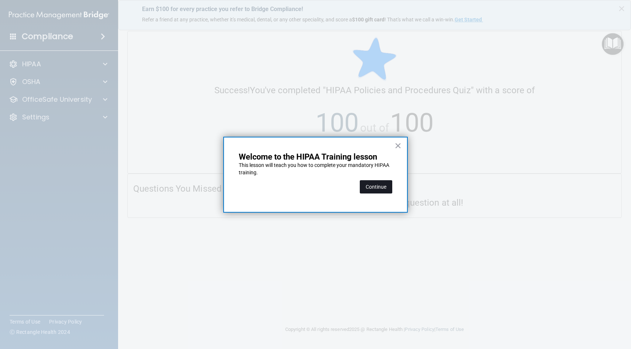
click at [370, 184] on button "Continue" at bounding box center [376, 186] width 32 height 13
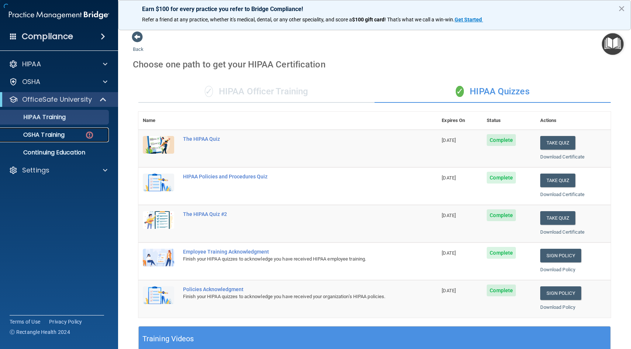
click at [62, 138] on p "OSHA Training" at bounding box center [35, 134] width 60 height 7
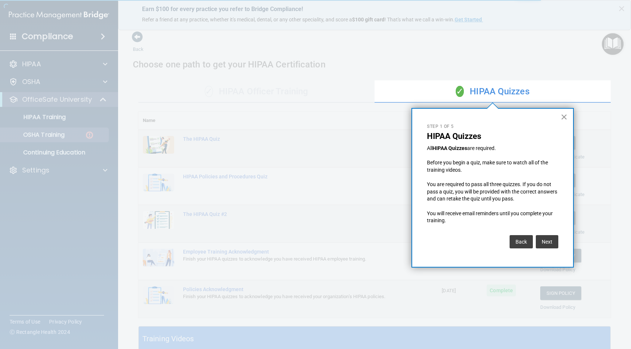
click at [565, 117] on button "×" at bounding box center [564, 117] width 7 height 12
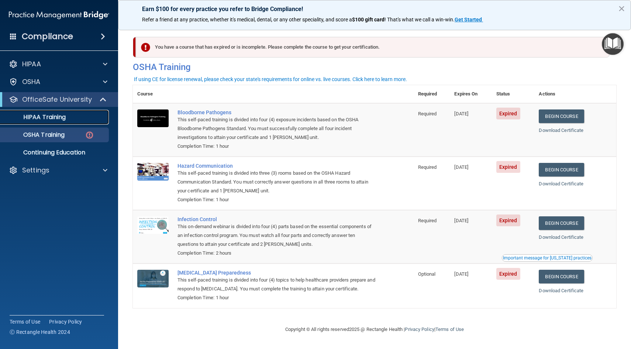
click at [79, 115] on div "HIPAA Training" at bounding box center [55, 117] width 101 height 7
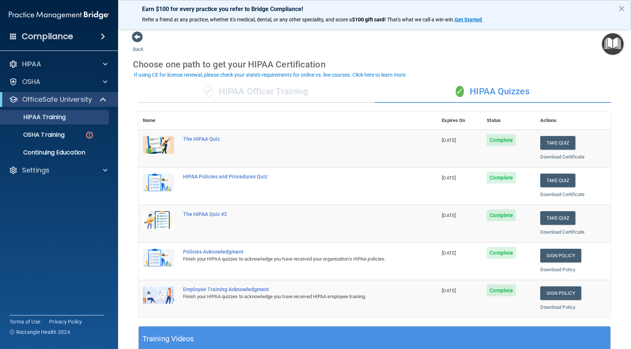
click at [263, 92] on div "✓ HIPAA Officer Training" at bounding box center [256, 92] width 236 height 22
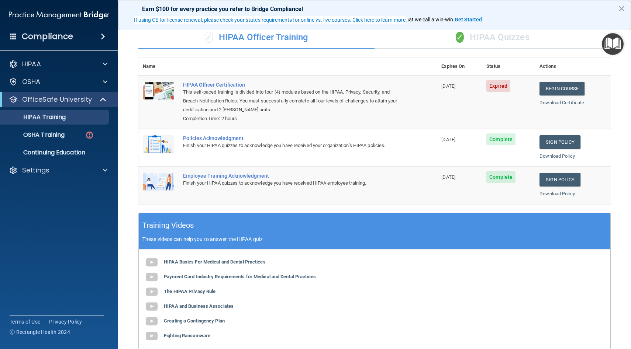
scroll to position [55, 0]
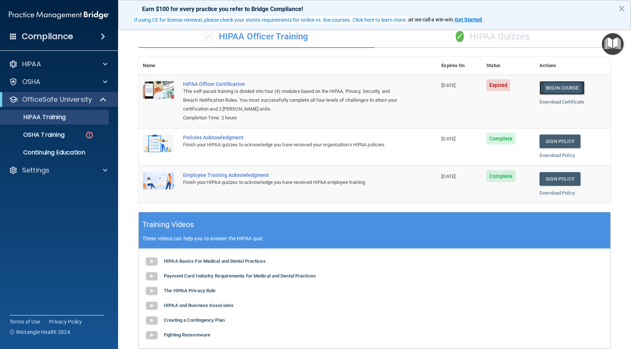
click at [571, 86] on link "Begin Course" at bounding box center [561, 88] width 45 height 14
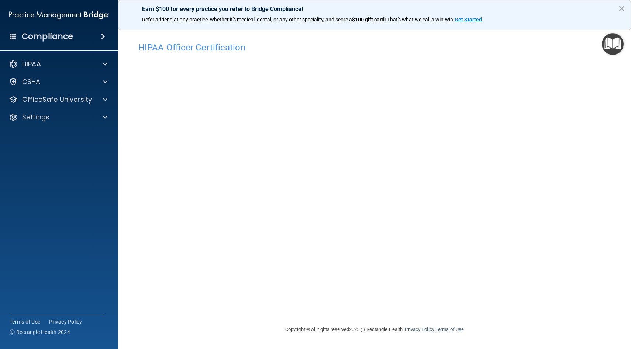
click at [614, 48] on img "Open Resource Center" at bounding box center [613, 44] width 22 height 22
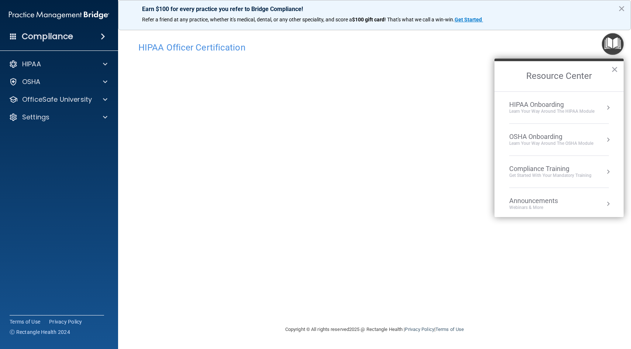
click at [567, 108] on div "Learn Your Way around the HIPAA module" at bounding box center [551, 111] width 85 height 6
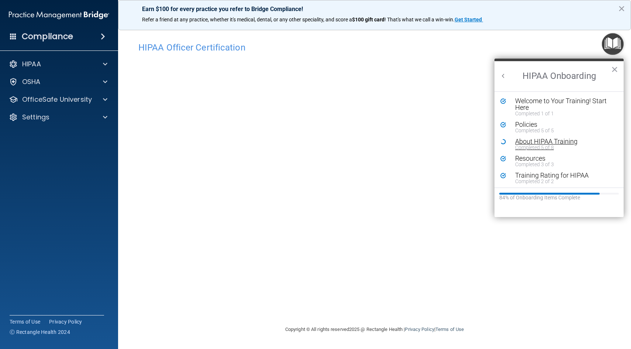
click at [547, 138] on div "About HIPAA Training" at bounding box center [564, 141] width 99 height 7
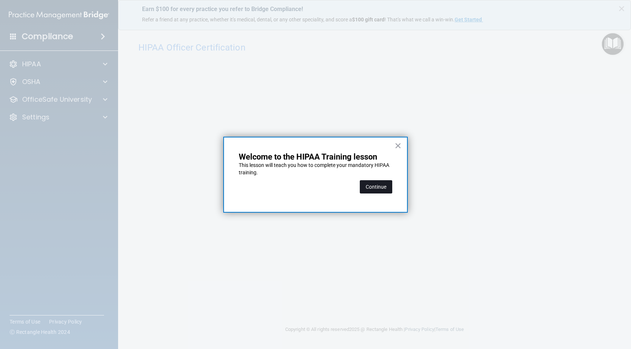
click at [383, 187] on button "Continue" at bounding box center [376, 186] width 32 height 13
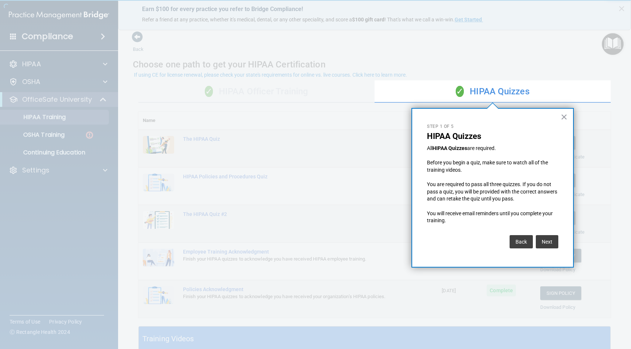
click at [563, 124] on div "× Step 1 of 5 HIPAA Quizzes All HIPAA Quizzes are required. Before you begin a …" at bounding box center [492, 188] width 162 height 160
click at [564, 117] on button "×" at bounding box center [564, 117] width 7 height 12
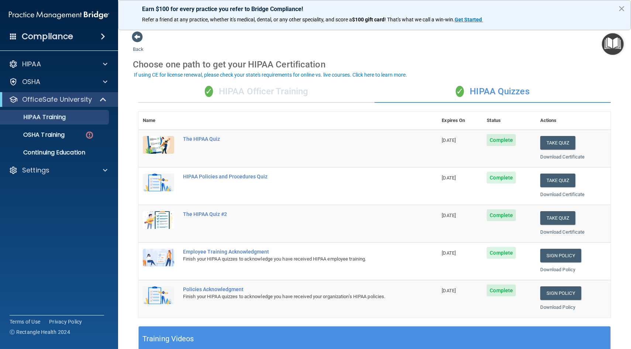
click at [268, 87] on div "✓ HIPAA Officer Training" at bounding box center [256, 92] width 236 height 22
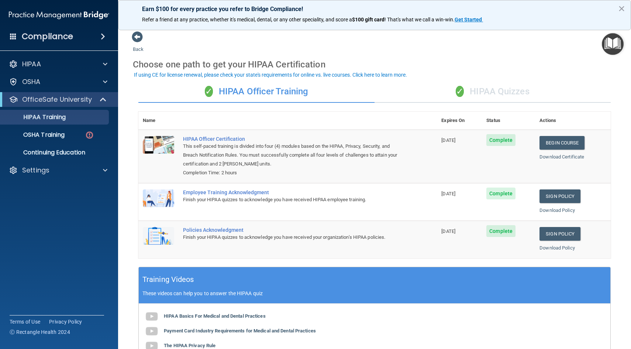
click at [442, 93] on div "✓ HIPAA Quizzes" at bounding box center [493, 92] width 236 height 22
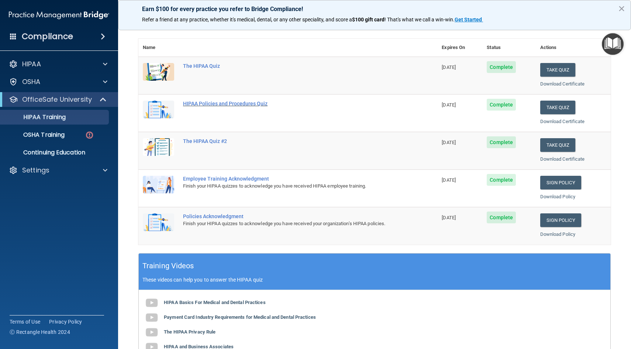
scroll to position [206, 0]
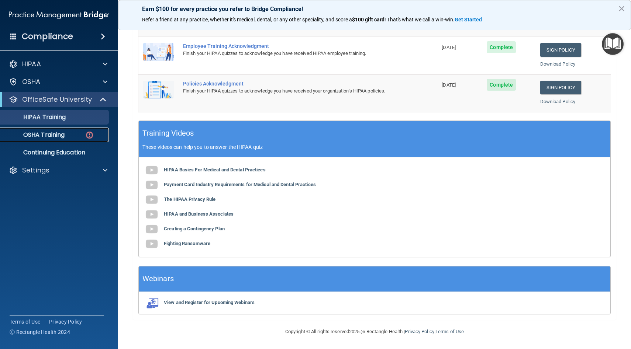
click at [85, 140] on link "OSHA Training" at bounding box center [51, 135] width 116 height 15
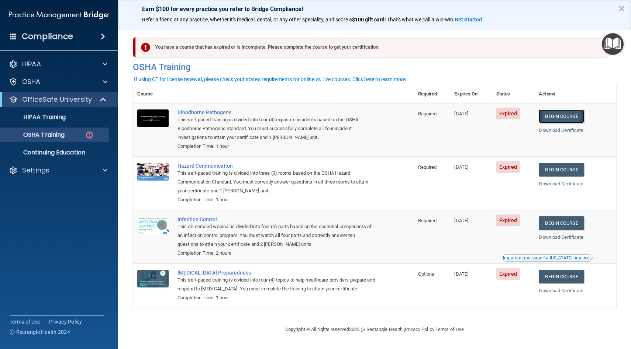
click at [570, 120] on link "Begin Course" at bounding box center [561, 117] width 45 height 14
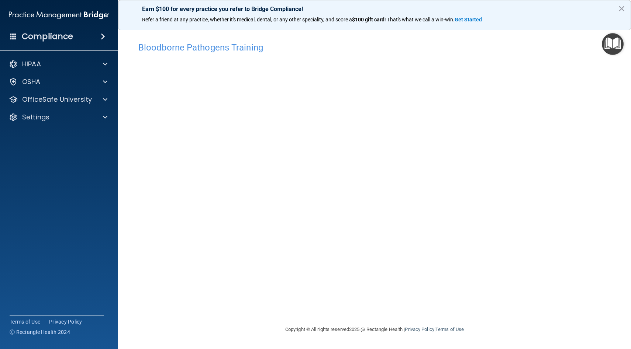
click at [621, 41] on img "Open Resource Center" at bounding box center [613, 44] width 22 height 22
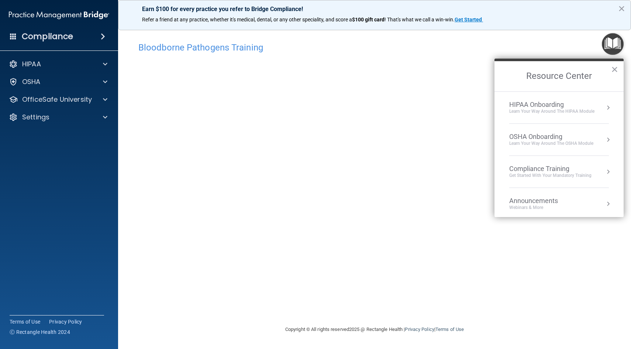
click at [549, 129] on li "OSHA Onboarding Learn your way around the OSHA module" at bounding box center [559, 140] width 100 height 32
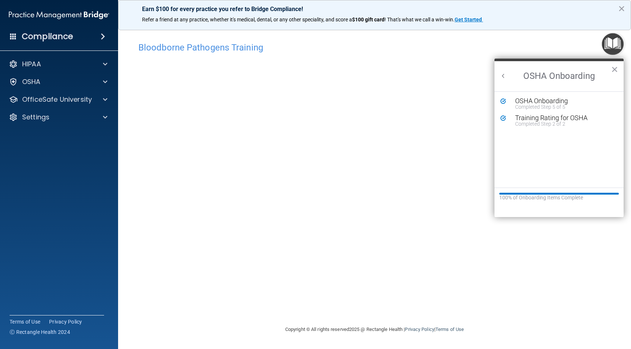
click at [506, 78] on button "Back to Resource Center Home" at bounding box center [503, 75] width 7 height 7
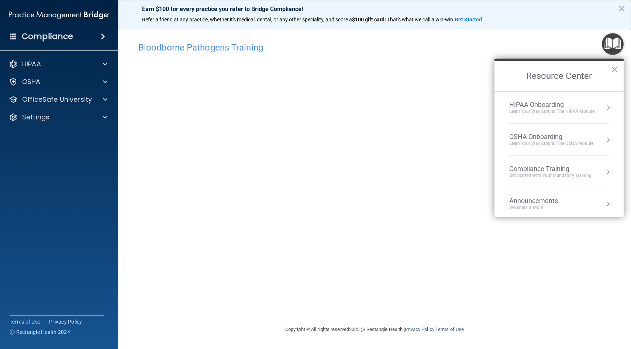
click at [544, 114] on div "Learn Your Way around the HIPAA module" at bounding box center [551, 111] width 85 height 6
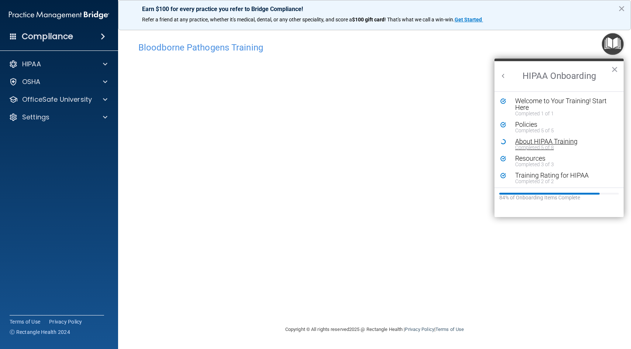
click at [551, 141] on div "About HIPAA Training" at bounding box center [564, 141] width 99 height 7
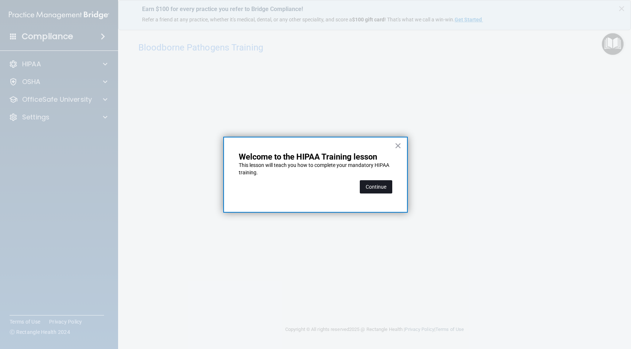
click at [391, 186] on button "Continue" at bounding box center [376, 186] width 32 height 13
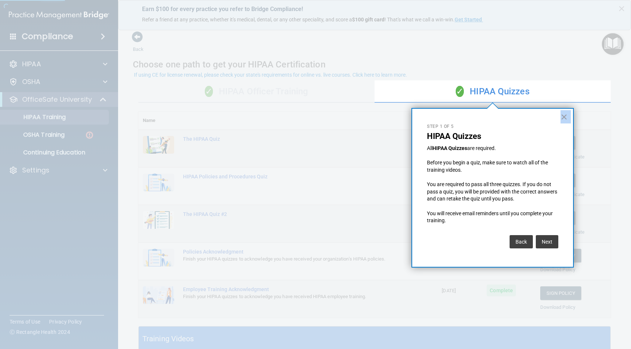
drag, startPoint x: 72, startPoint y: 135, endPoint x: 439, endPoint y: 108, distance: 367.8
click at [411, 108] on div "× Step 1 of 5 HIPAA Quizzes All HIPAA Quizzes are required. Before you begin a …" at bounding box center [411, 108] width 0 height 0
click at [565, 117] on button "×" at bounding box center [564, 117] width 7 height 12
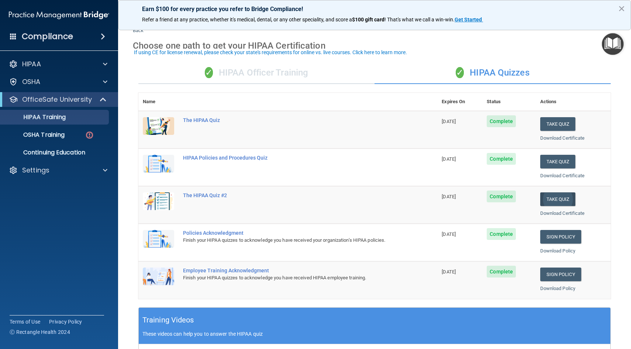
scroll to position [23, 0]
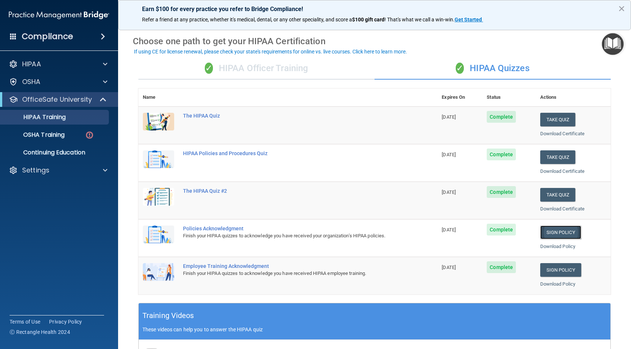
click at [561, 234] on link "Sign Policy" at bounding box center [560, 233] width 41 height 14
click at [549, 271] on link "Sign Policy" at bounding box center [560, 270] width 41 height 14
click at [326, 65] on div "✓ HIPAA Officer Training" at bounding box center [256, 69] width 236 height 22
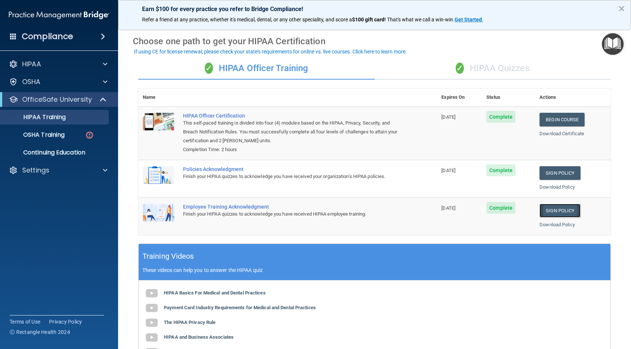
click at [567, 208] on link "Sign Policy" at bounding box center [559, 211] width 41 height 14
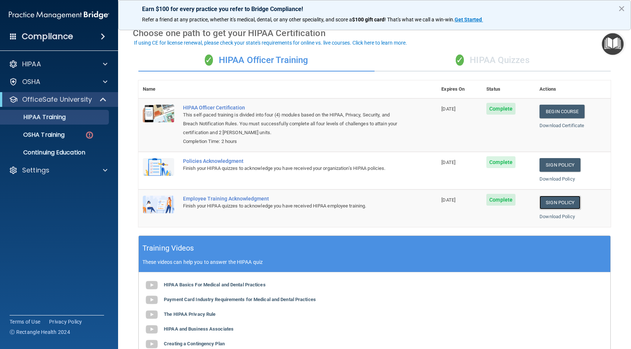
scroll to position [32, 0]
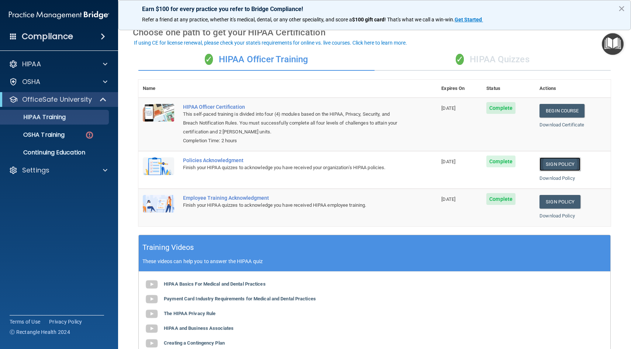
click at [558, 169] on link "Sign Policy" at bounding box center [559, 165] width 41 height 14
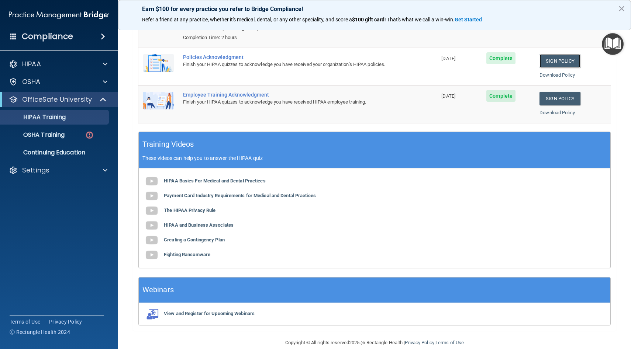
scroll to position [144, 0]
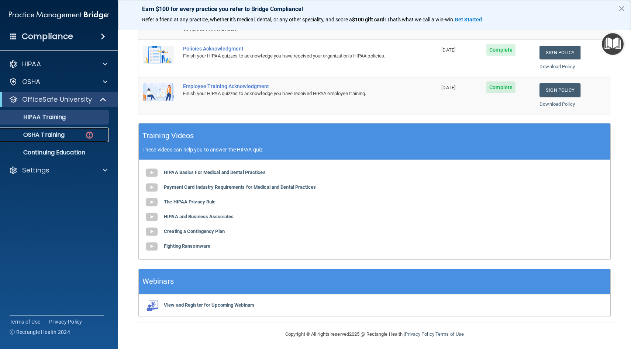
click at [81, 140] on link "OSHA Training" at bounding box center [51, 135] width 116 height 15
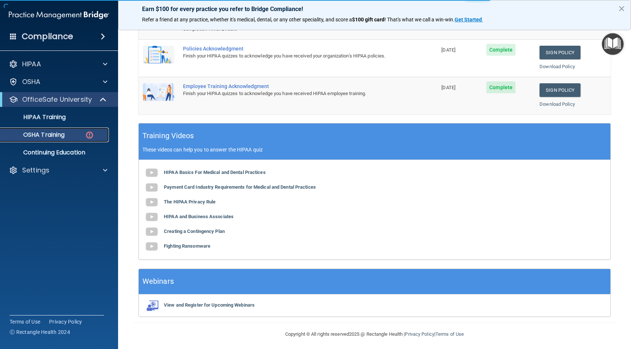
click at [67, 134] on div "OSHA Training" at bounding box center [55, 134] width 101 height 7
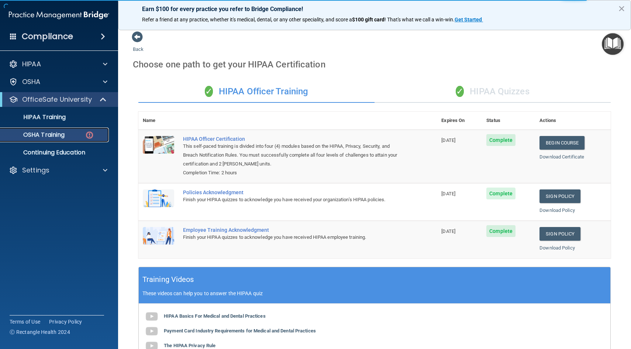
click at [79, 139] on link "OSHA Training" at bounding box center [51, 135] width 116 height 15
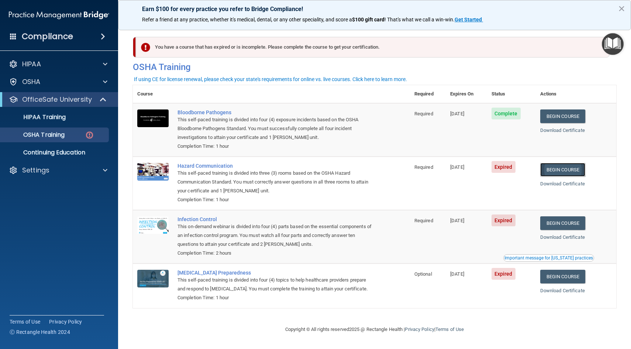
click at [574, 173] on link "Begin Course" at bounding box center [562, 170] width 45 height 14
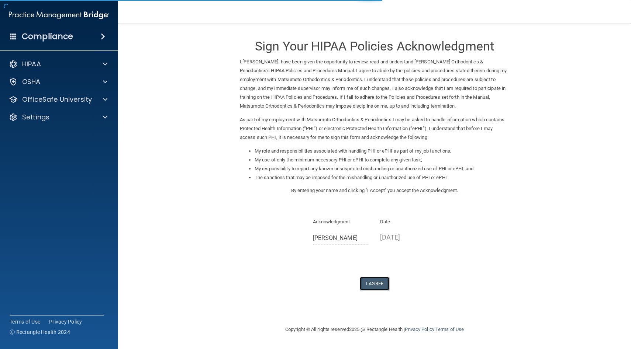
click at [374, 284] on button "I Agree" at bounding box center [375, 284] width 30 height 14
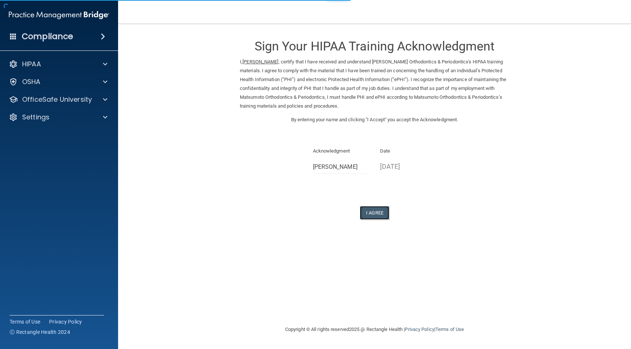
click at [385, 215] on button "I Agree" at bounding box center [375, 213] width 30 height 14
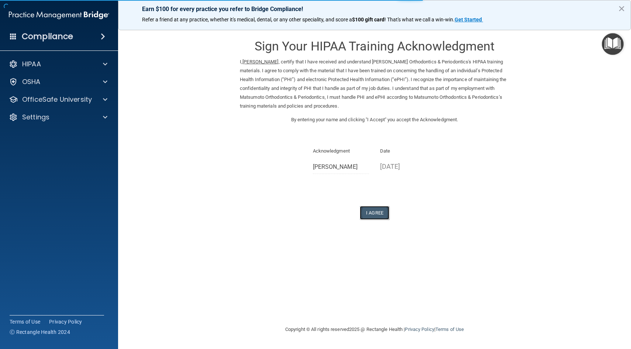
click at [365, 217] on button "I Agree" at bounding box center [375, 213] width 30 height 14
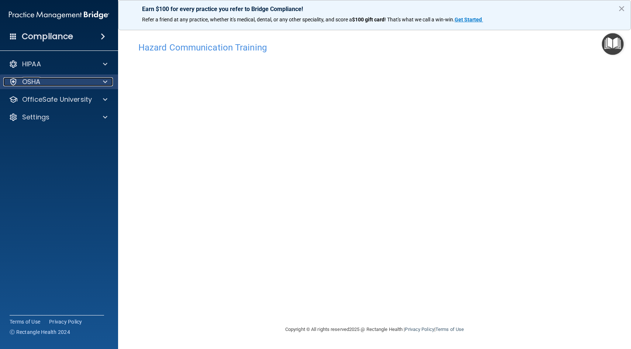
click at [99, 83] on div at bounding box center [104, 81] width 18 height 9
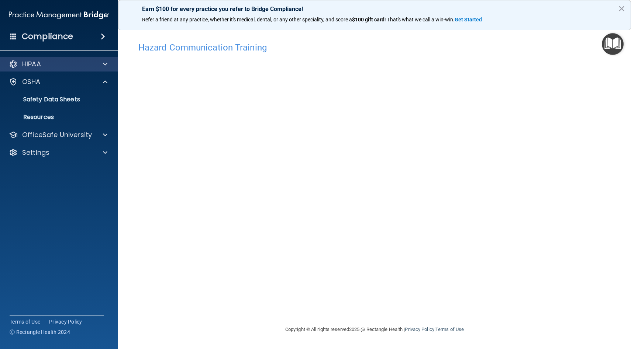
click at [115, 68] on div "HIPAA" at bounding box center [59, 64] width 118 height 15
click at [106, 66] on span at bounding box center [105, 64] width 4 height 9
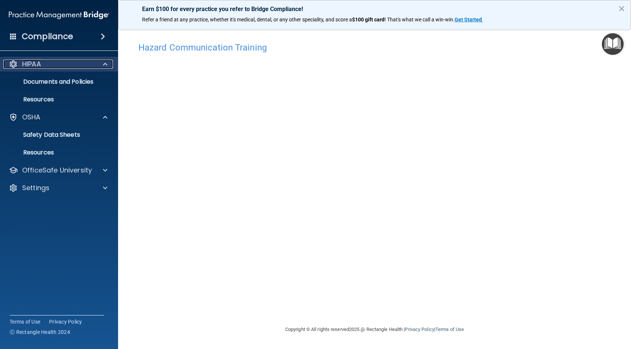
click at [106, 66] on span at bounding box center [105, 64] width 4 height 9
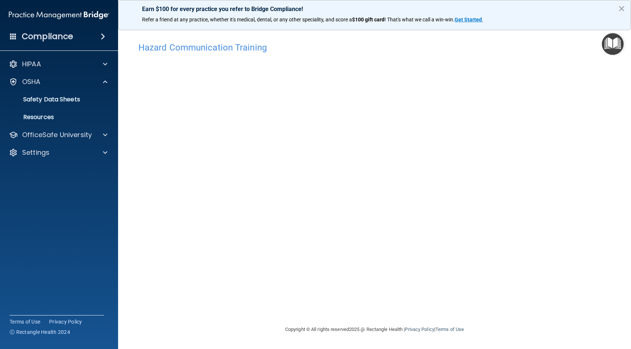
click at [613, 45] on img "Open Resource Center" at bounding box center [613, 44] width 22 height 22
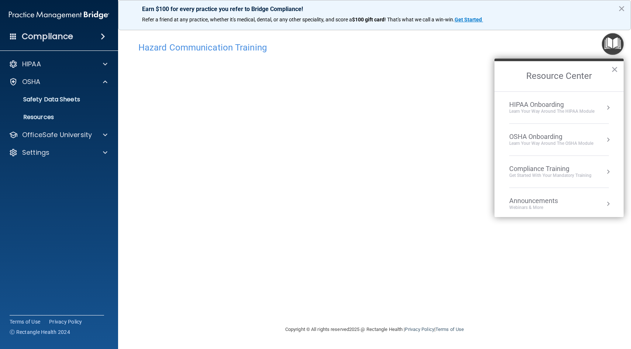
click at [539, 142] on div "Learn your way around the OSHA module" at bounding box center [551, 144] width 84 height 6
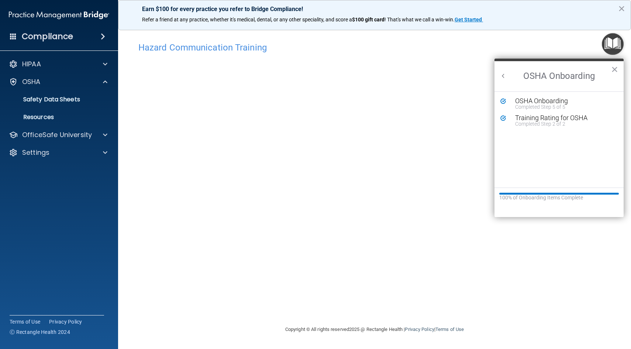
click at [503, 68] on h2 "OSHA Onboarding" at bounding box center [558, 76] width 129 height 30
click at [503, 76] on button "Back to Resource Center Home" at bounding box center [503, 75] width 7 height 7
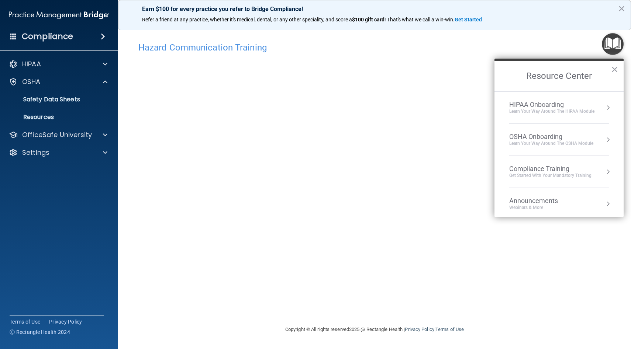
click at [530, 105] on div "HIPAA Onboarding" at bounding box center [551, 105] width 85 height 8
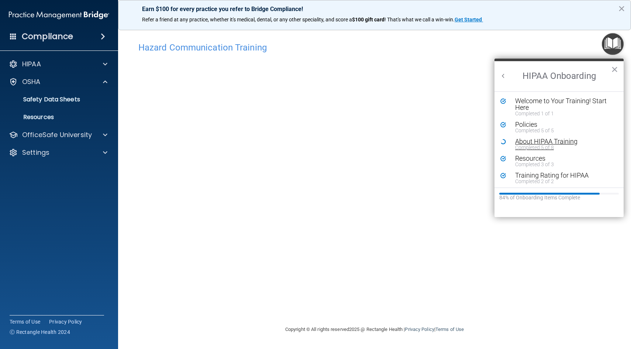
click at [534, 141] on div "About HIPAA Training" at bounding box center [564, 141] width 99 height 7
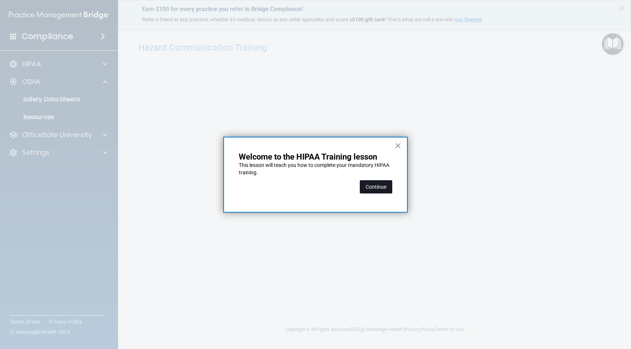
click at [379, 184] on button "Continue" at bounding box center [376, 186] width 32 height 13
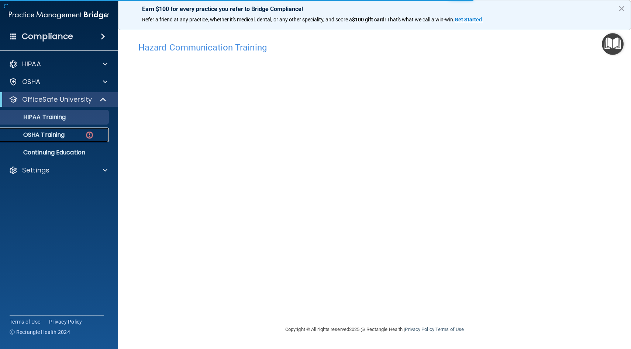
click at [67, 138] on div "OSHA Training" at bounding box center [55, 134] width 101 height 7
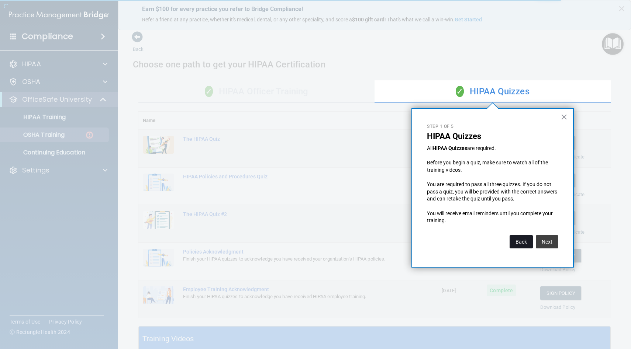
click at [522, 243] on button "Back" at bounding box center [521, 241] width 23 height 13
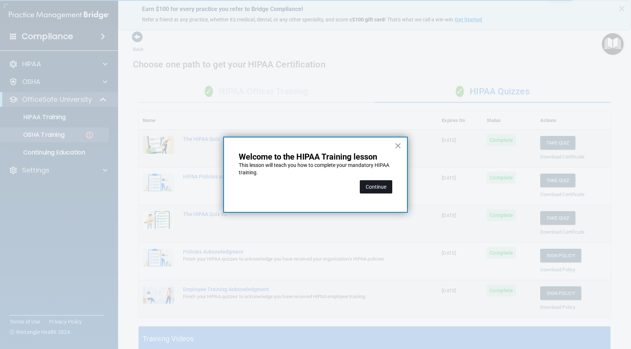
click at [377, 187] on button "Continue" at bounding box center [376, 186] width 32 height 13
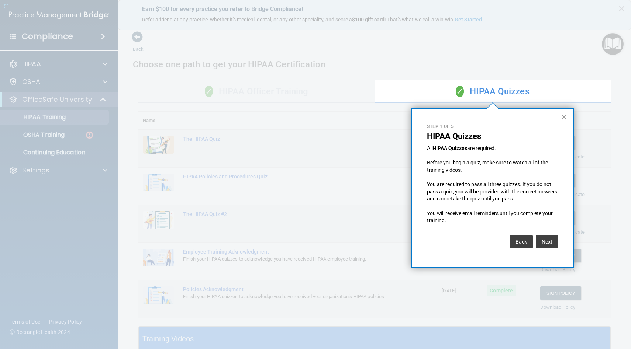
click at [567, 118] on button "×" at bounding box center [564, 117] width 7 height 12
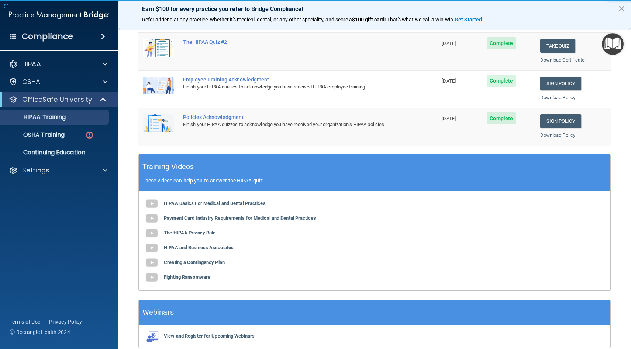
scroll to position [206, 0]
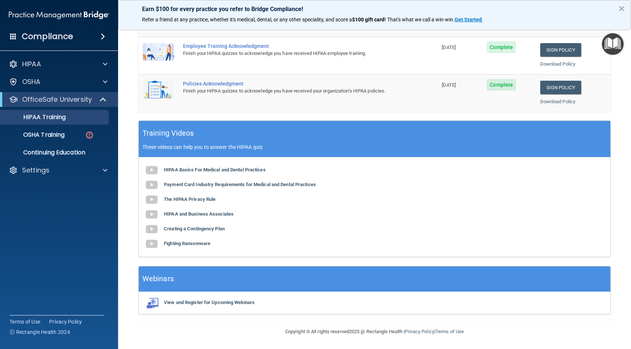
click at [330, 207] on div "HIPAA Basics For Medical and Dental Practices Payment Card Industry Requirement…" at bounding box center [375, 208] width 472 height 100
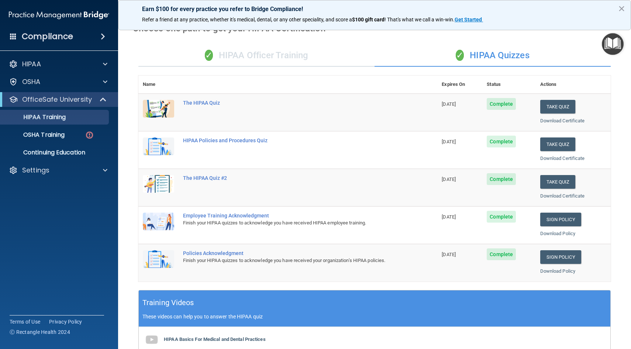
scroll to position [0, 0]
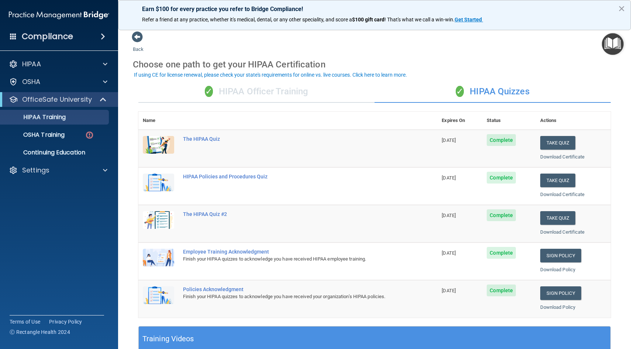
click at [312, 101] on div "✓ HIPAA Officer Training" at bounding box center [256, 92] width 236 height 22
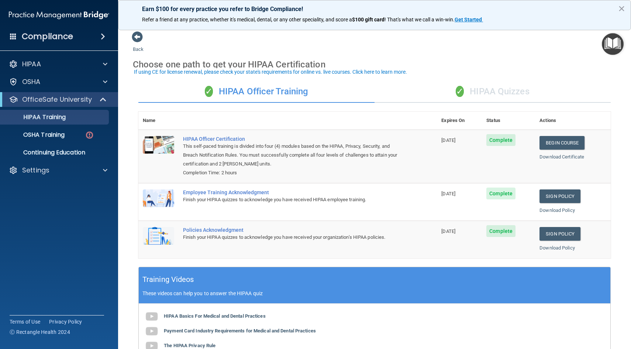
scroll to position [147, 0]
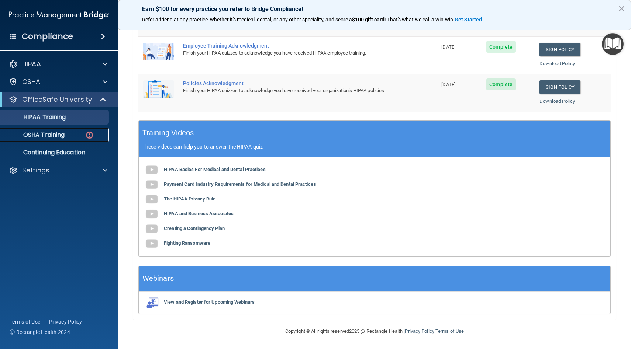
click at [55, 133] on p "OSHA Training" at bounding box center [35, 134] width 60 height 7
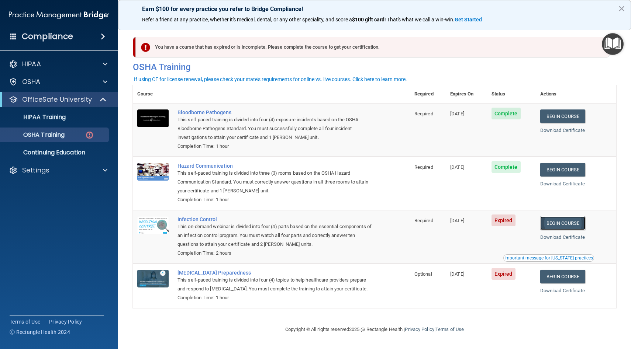
click at [577, 227] on link "Begin Course" at bounding box center [562, 224] width 45 height 14
click at [577, 280] on link "Begin Course" at bounding box center [562, 277] width 45 height 14
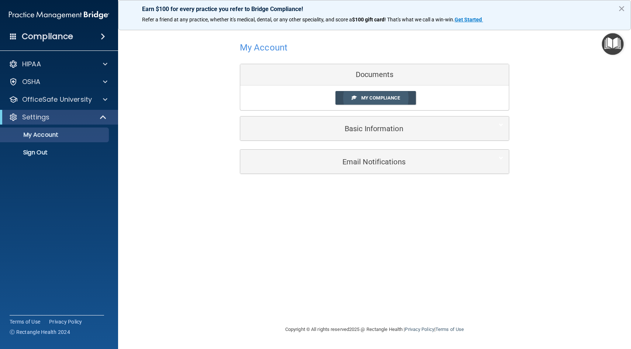
click at [387, 102] on link "My Compliance" at bounding box center [375, 98] width 81 height 14
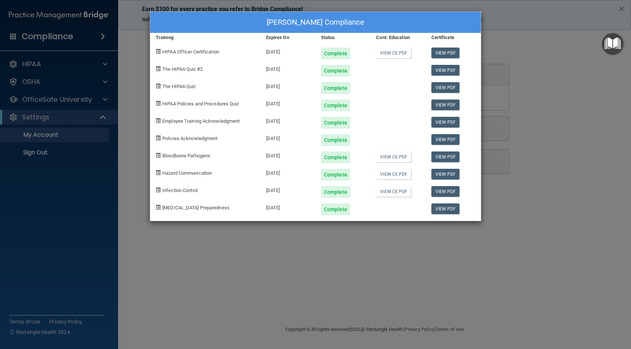
click at [279, 227] on div "Kimberly Castillo's Compliance Training Expires On Status Cont. Education Certi…" at bounding box center [315, 174] width 631 height 349
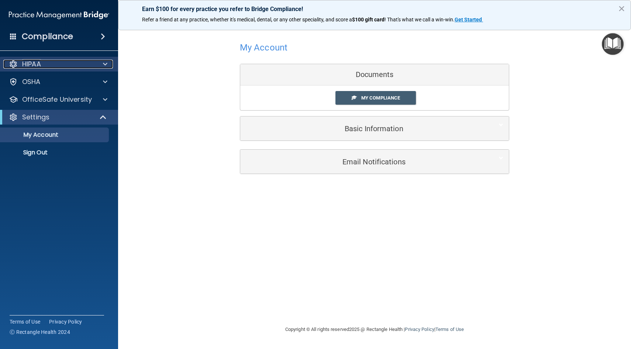
click at [56, 67] on div "HIPAA" at bounding box center [49, 64] width 92 height 9
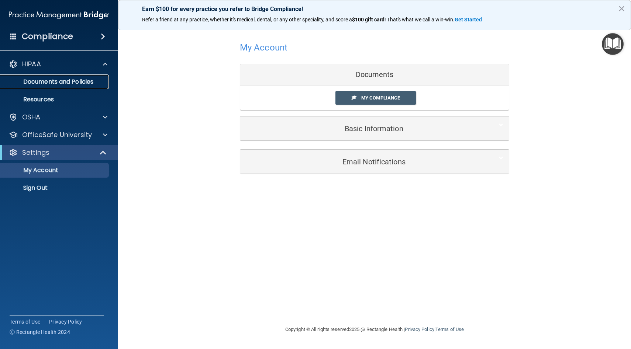
click at [61, 86] on p "Documents and Policies" at bounding box center [55, 81] width 101 height 7
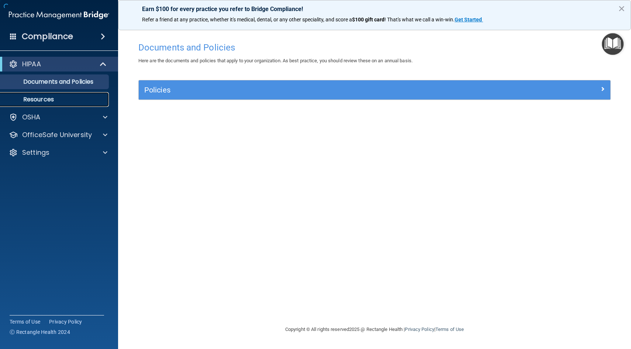
click at [59, 101] on p "Resources" at bounding box center [55, 99] width 101 height 7
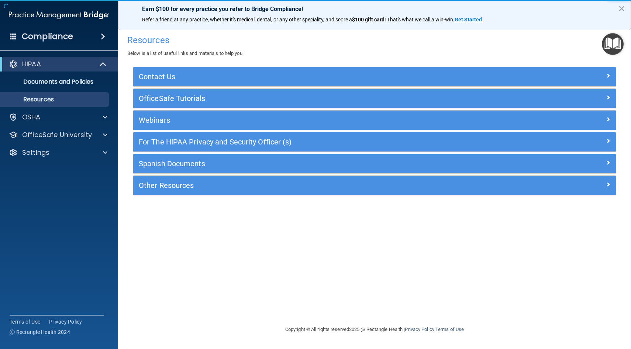
click at [623, 46] on img "Open Resource Center" at bounding box center [613, 44] width 22 height 22
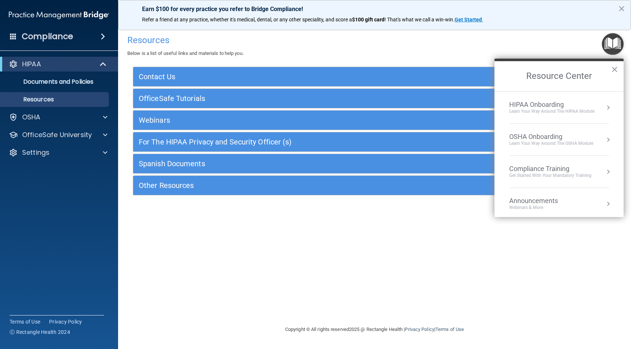
click at [572, 98] on li "HIPAA Onboarding Learn Your Way around the HIPAA module" at bounding box center [559, 108] width 100 height 32
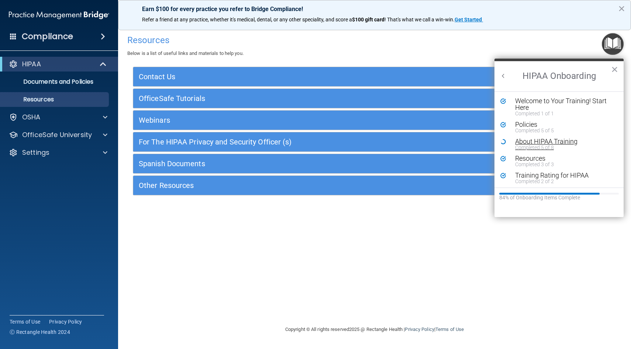
click at [550, 142] on div "About HIPAA Training" at bounding box center [564, 141] width 99 height 7
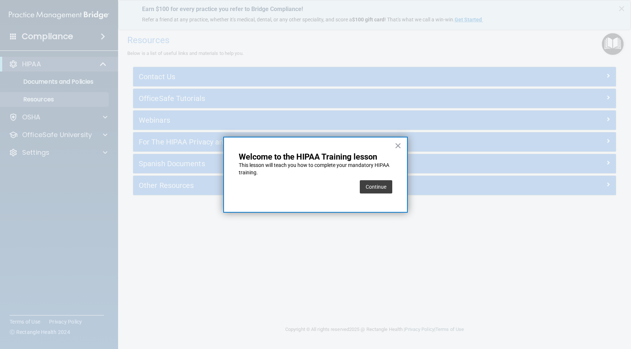
click at [375, 193] on div "Continue" at bounding box center [376, 187] width 32 height 21
click at [376, 186] on button "Continue" at bounding box center [376, 186] width 32 height 13
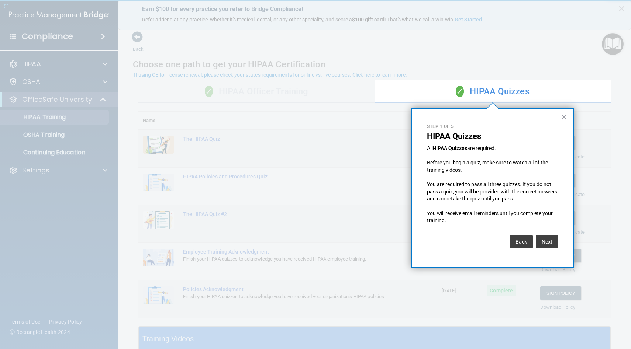
click at [558, 115] on div "× Step 1 of 5 HIPAA Quizzes All HIPAA Quizzes are required. Before you begin a …" at bounding box center [492, 188] width 162 height 160
click at [563, 120] on button "×" at bounding box center [564, 117] width 7 height 12
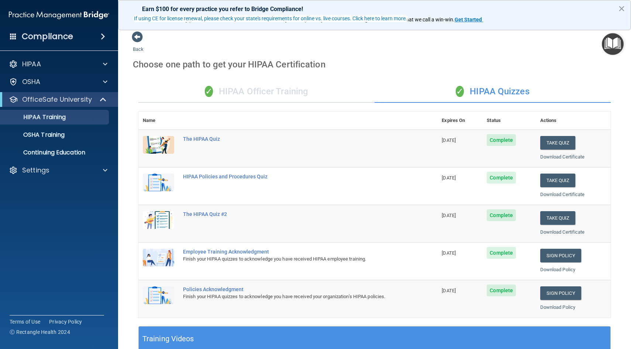
scroll to position [206, 0]
